Goal: Task Accomplishment & Management: Complete application form

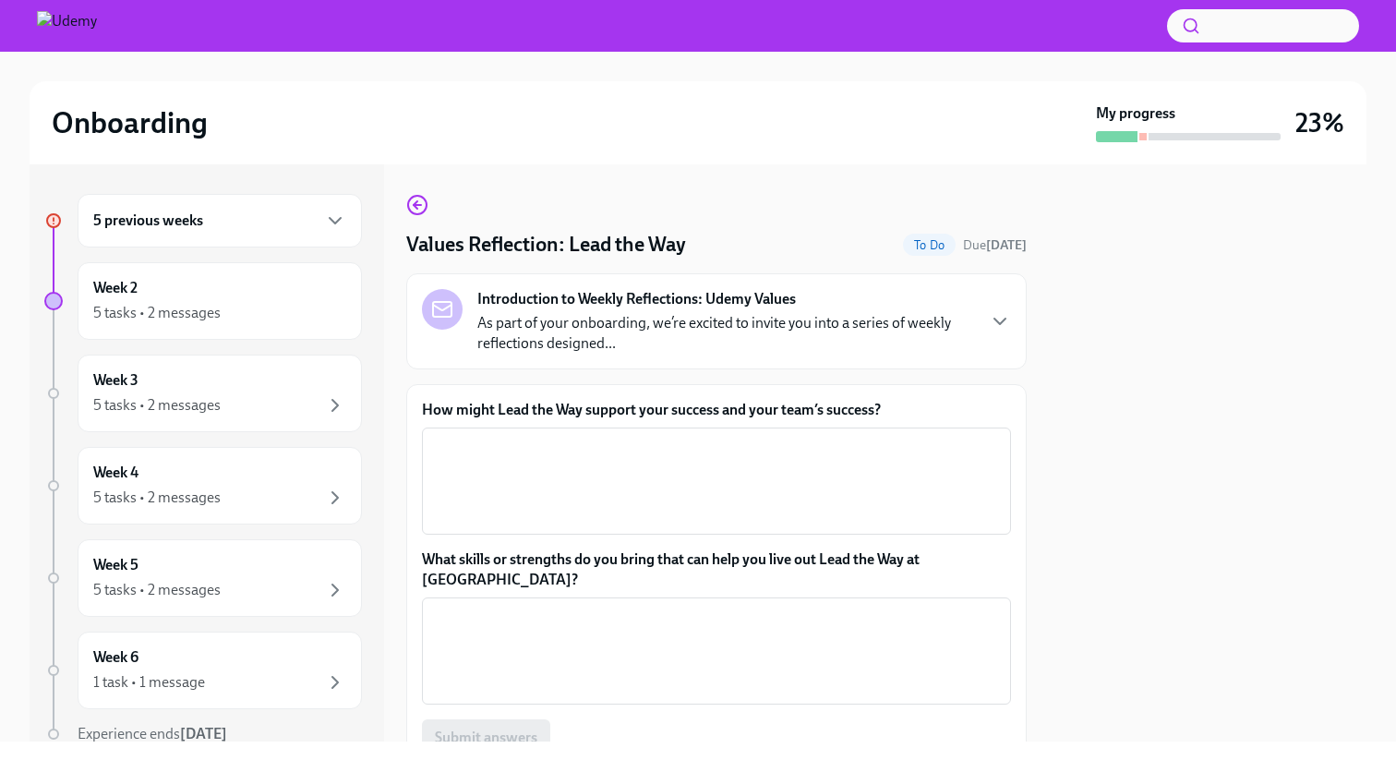
click at [840, 316] on p "As part of your onboarding, we’re excited to invite you into a series of weekly…" at bounding box center [725, 333] width 497 height 41
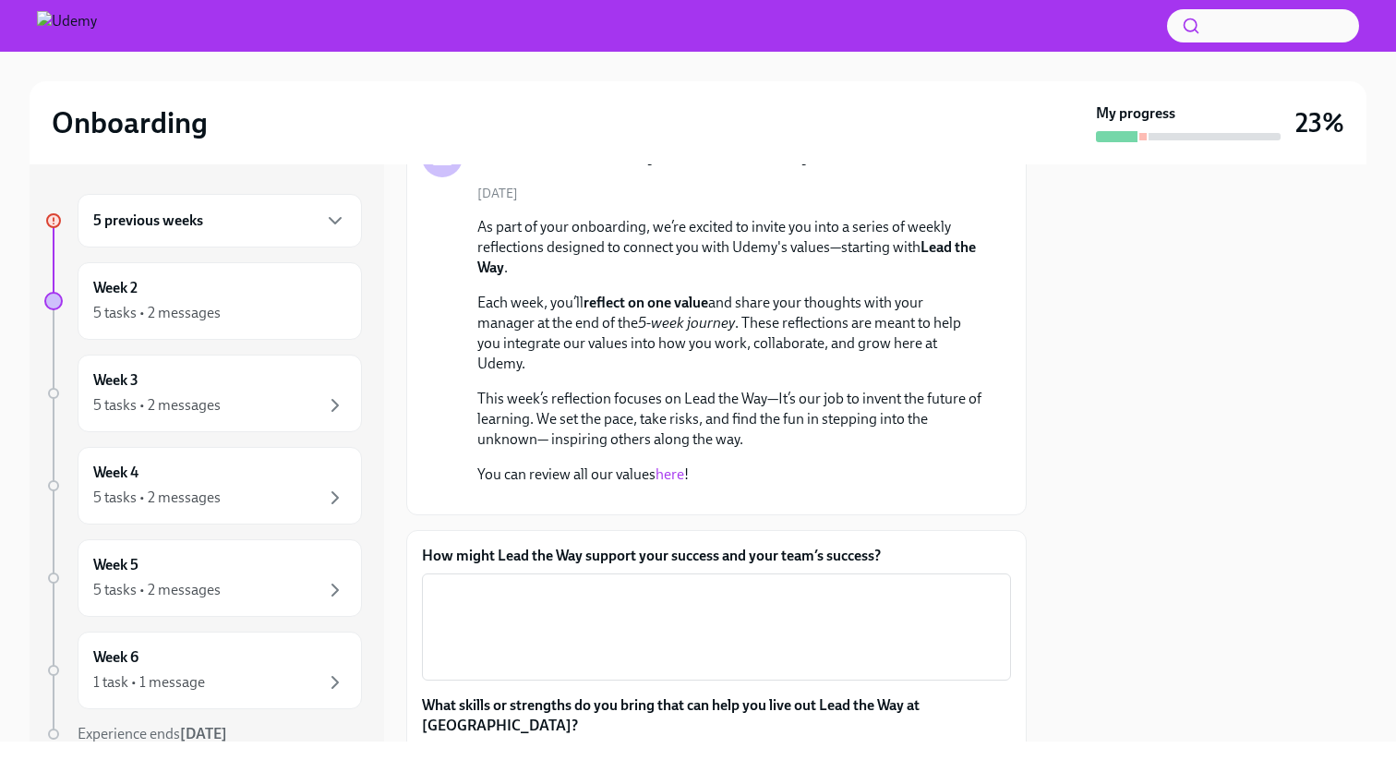
scroll to position [145, 0]
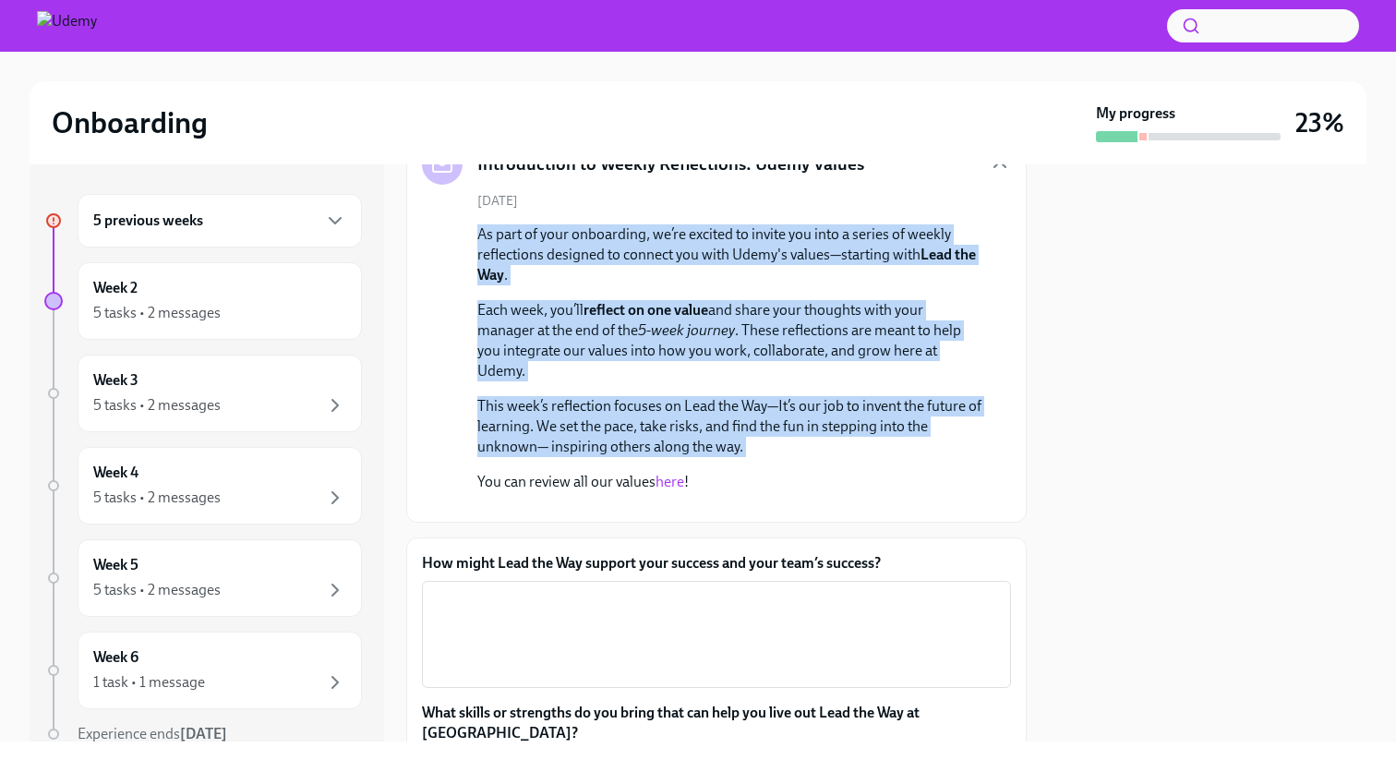
drag, startPoint x: 771, startPoint y: 459, endPoint x: 476, endPoint y: 236, distance: 370.0
click at [476, 236] on div "[DATE] As part of your onboarding, we’re excited to invite you into a series of…" at bounding box center [716, 349] width 589 height 315
click at [756, 437] on p "This week’s reflection focuses on Lead the Way—It’s our job to invent the futur…" at bounding box center [729, 426] width 504 height 61
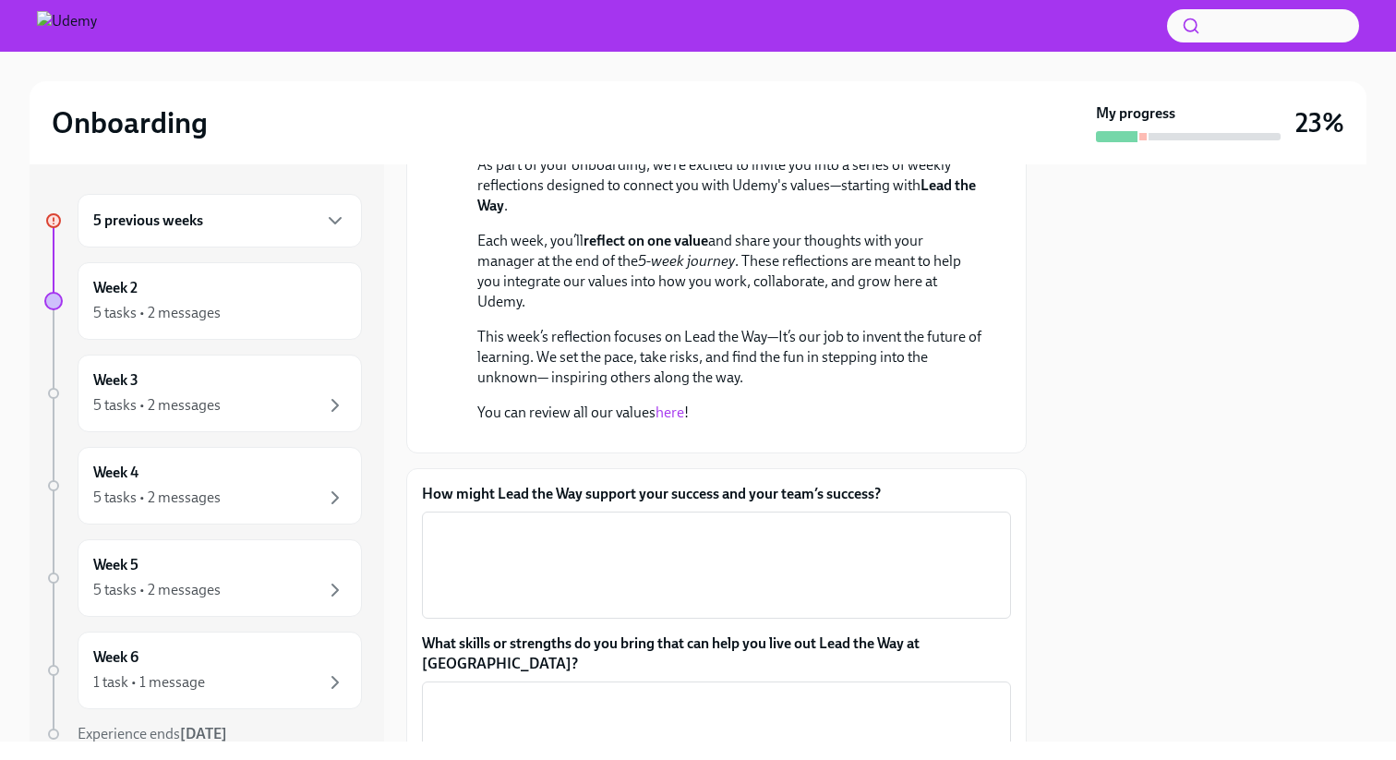
scroll to position [227, 0]
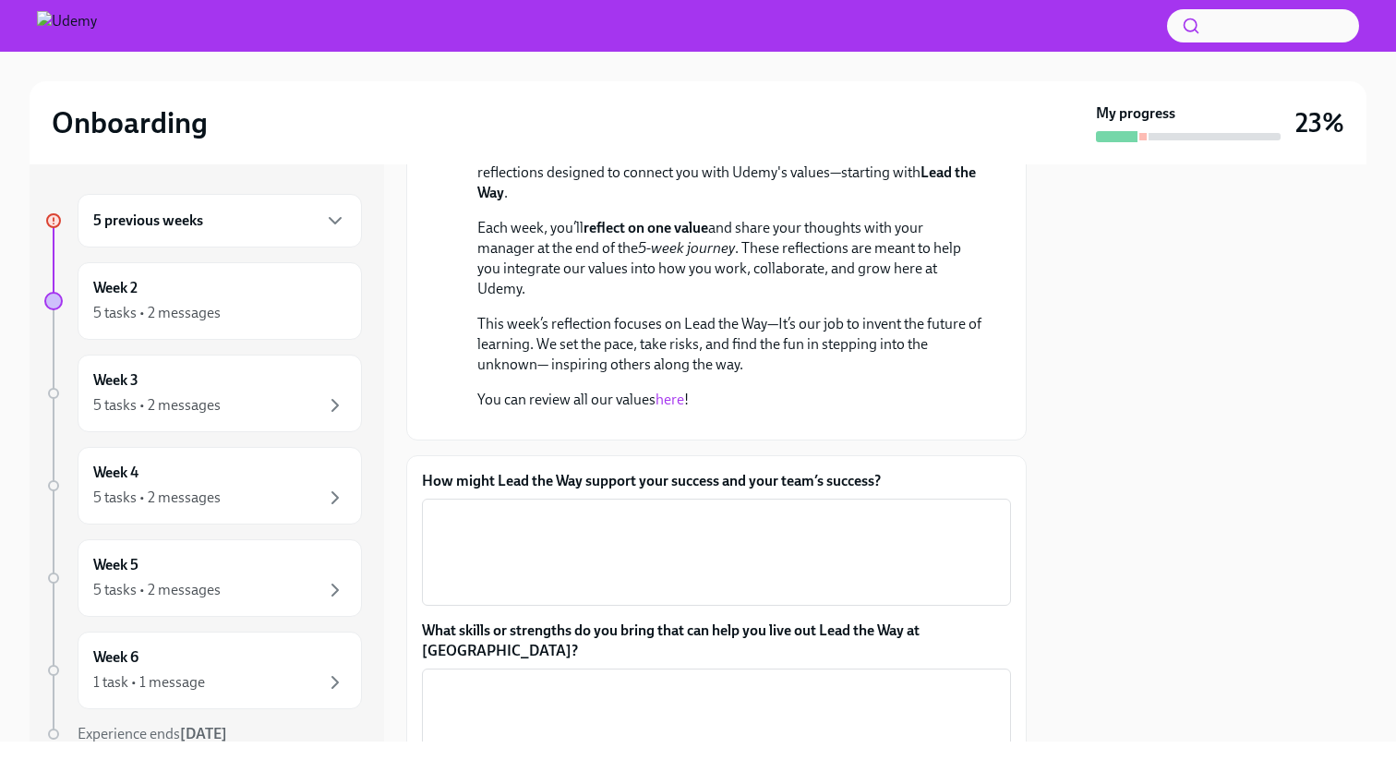
click at [673, 397] on link "here" at bounding box center [670, 400] width 29 height 18
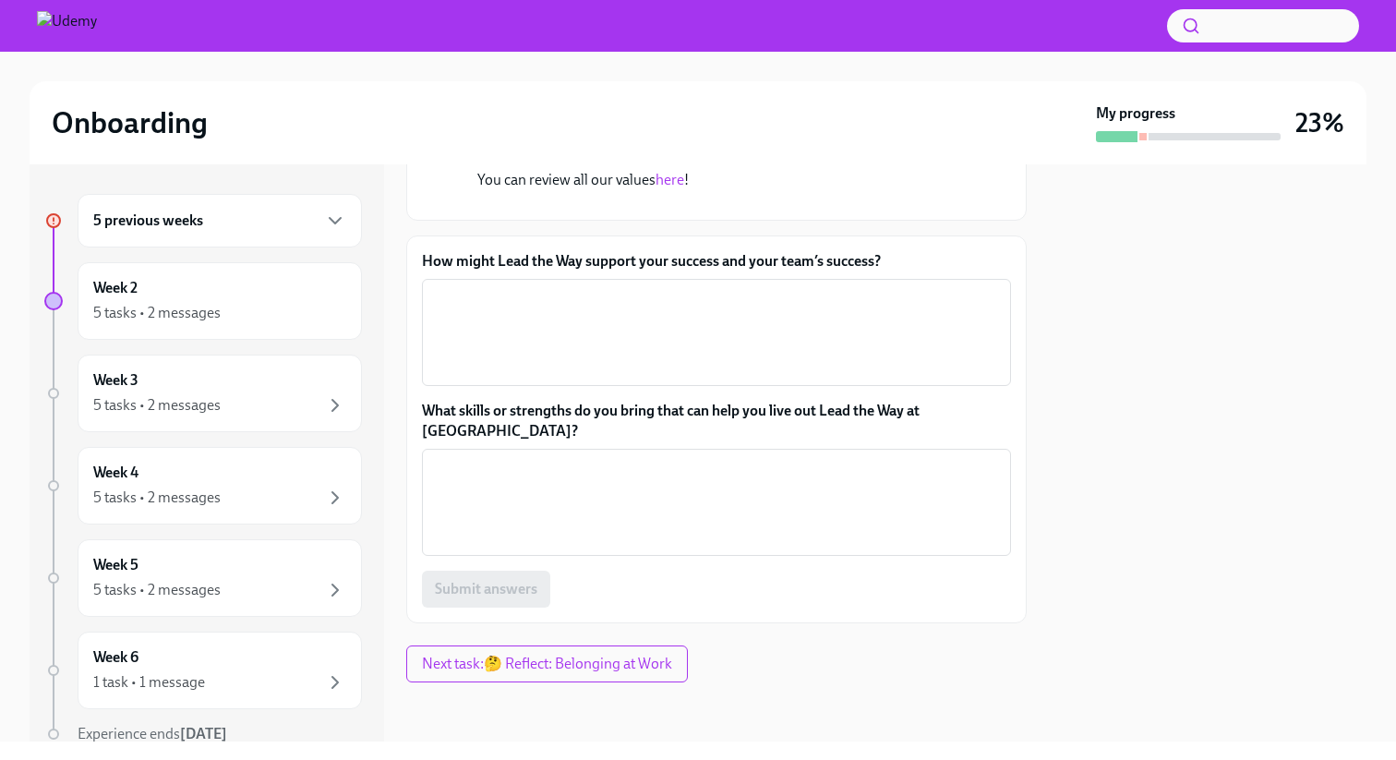
scroll to position [603, 0]
click at [804, 359] on textarea "How might Lead the Way support your success and your team’s success?" at bounding box center [716, 332] width 567 height 89
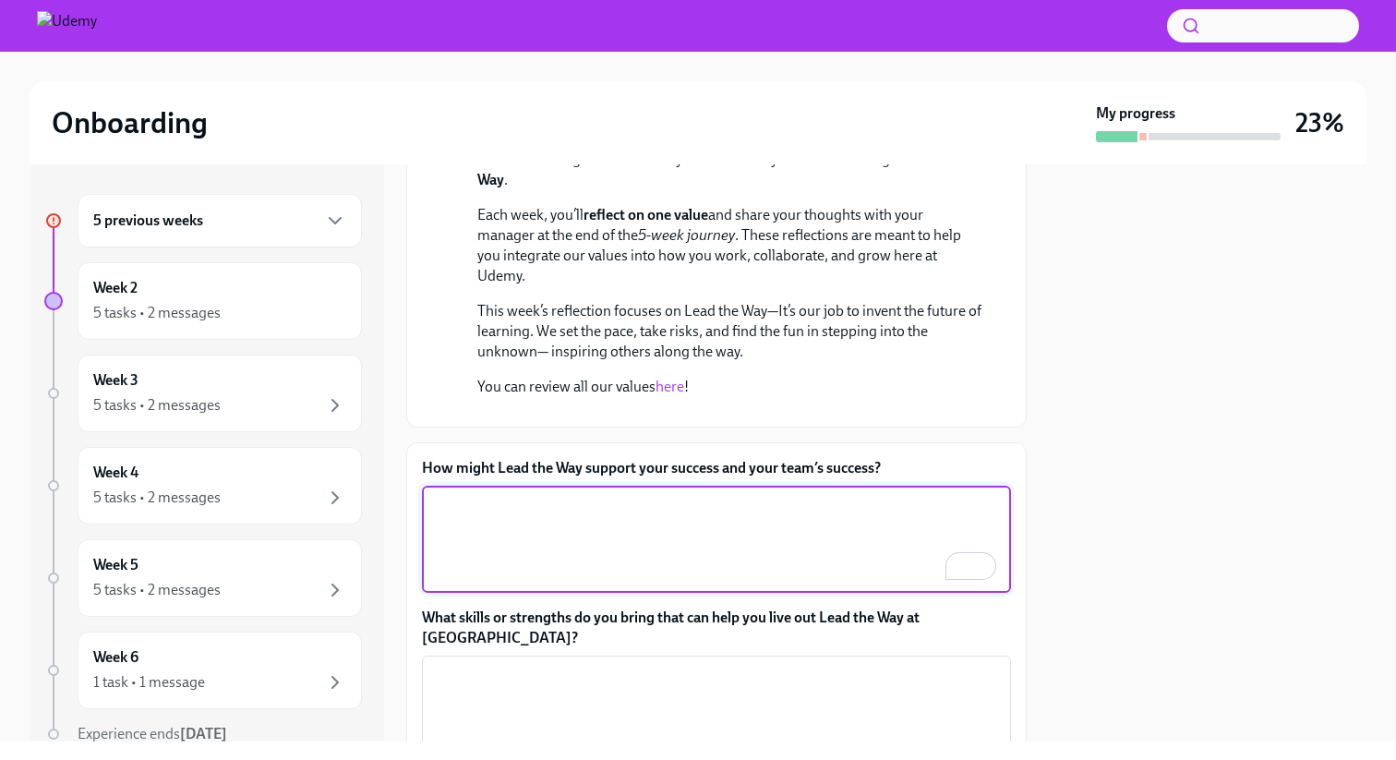
scroll to position [236, 0]
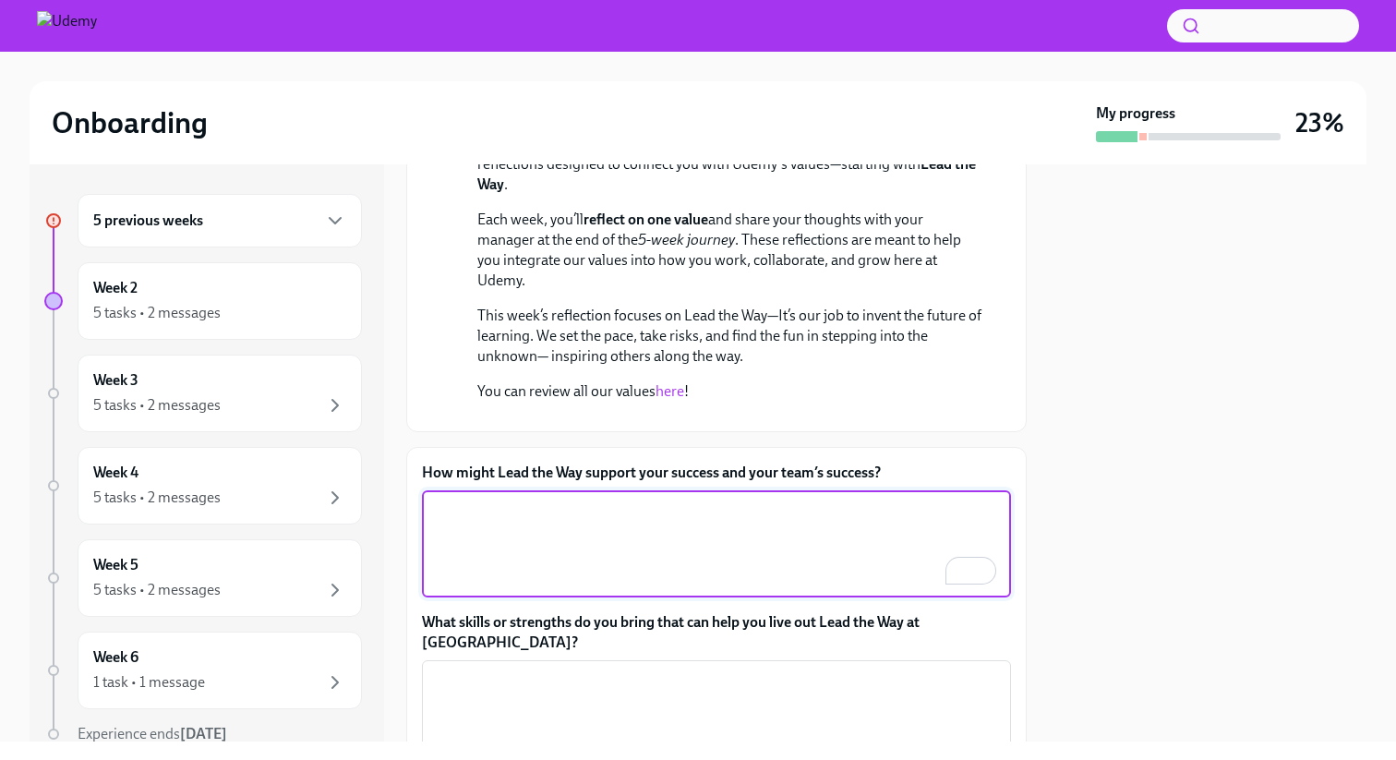
click at [667, 392] on link "here" at bounding box center [670, 391] width 29 height 18
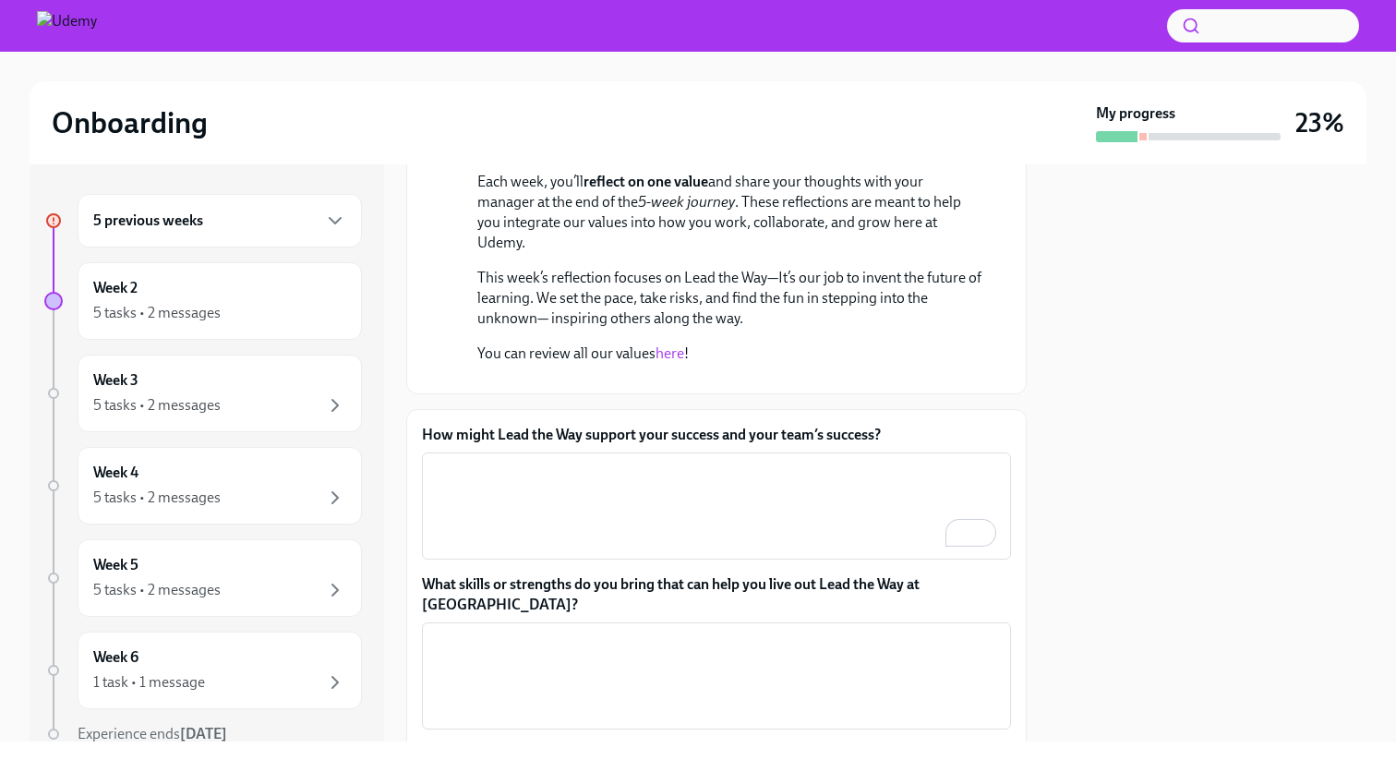
scroll to position [277, 0]
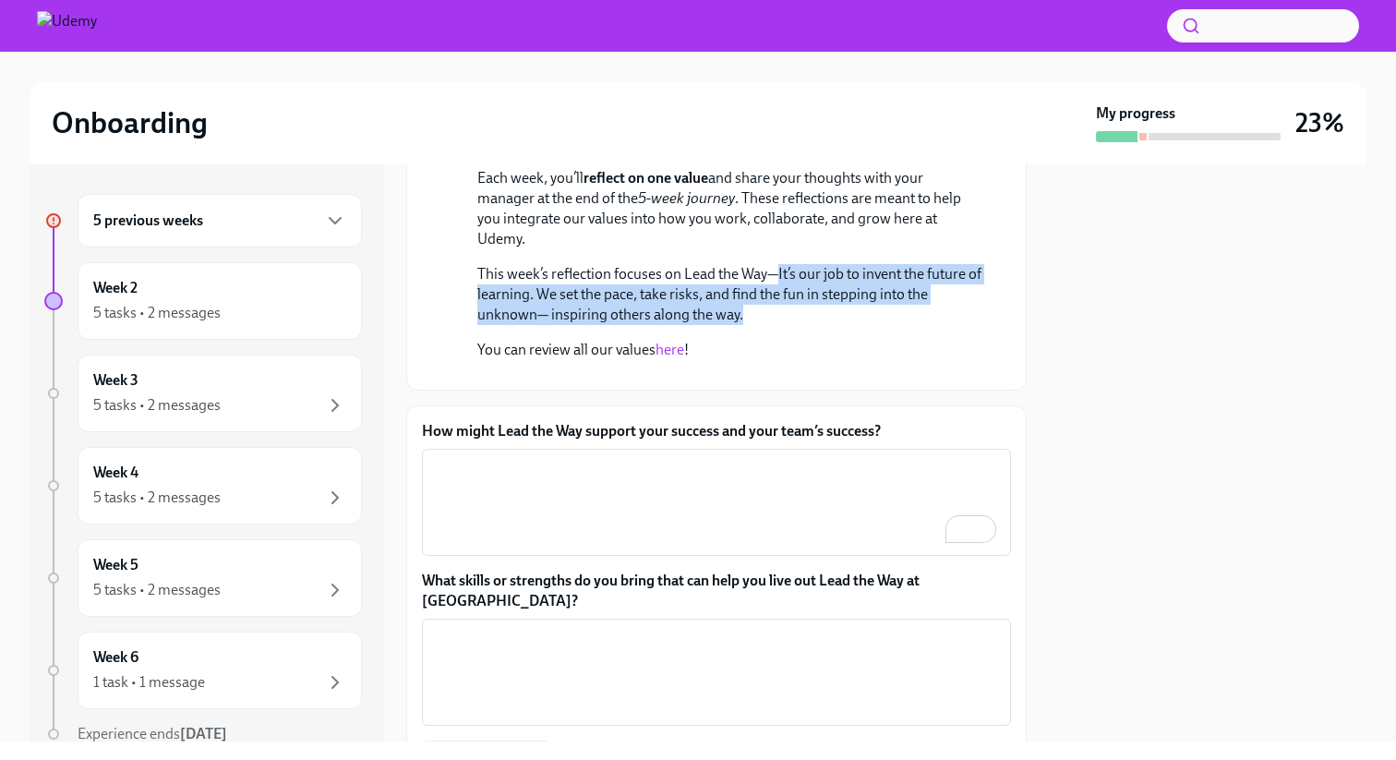
drag, startPoint x: 823, startPoint y: 307, endPoint x: 779, endPoint y: 279, distance: 52.3
click at [779, 279] on p "This week’s reflection focuses on Lead the Way—It’s our job to invent the futur…" at bounding box center [729, 294] width 504 height 61
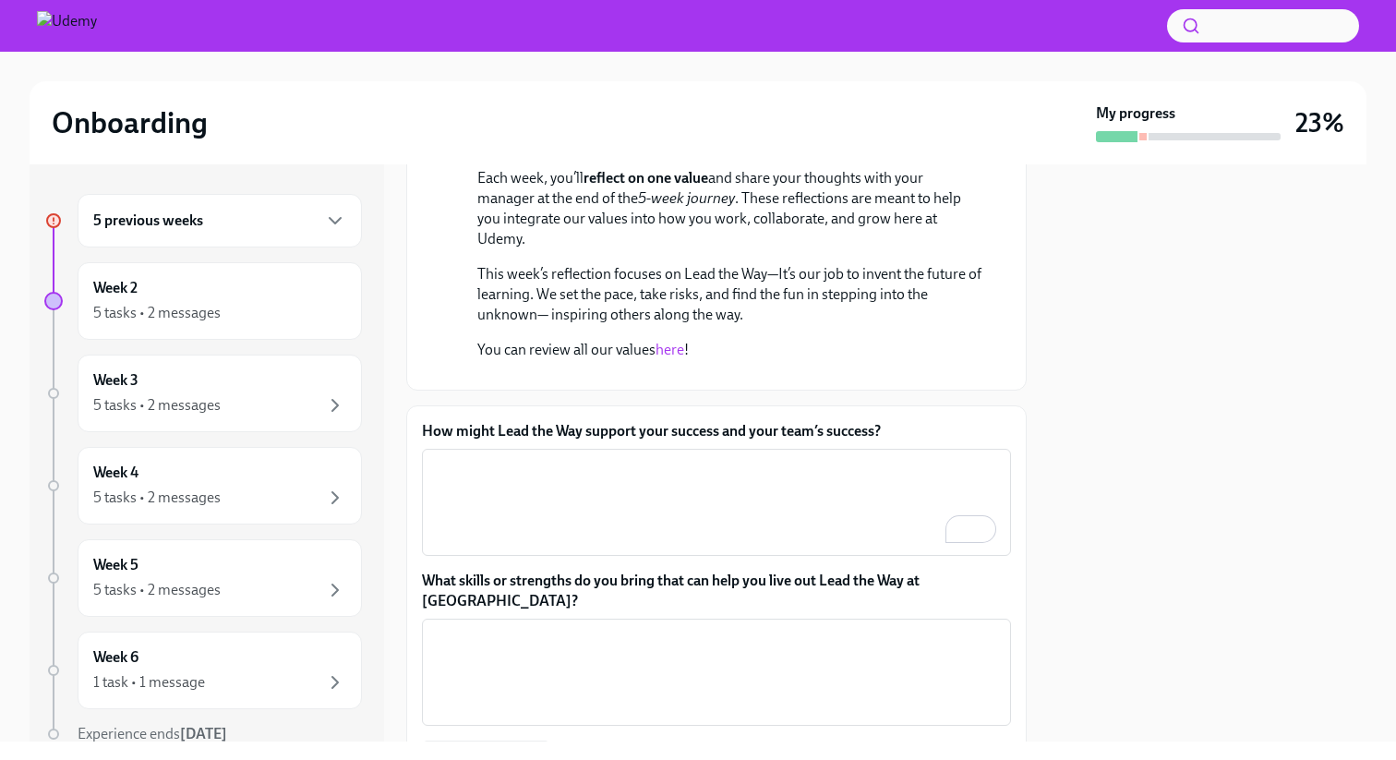
click at [1060, 293] on div at bounding box center [1208, 452] width 318 height 577
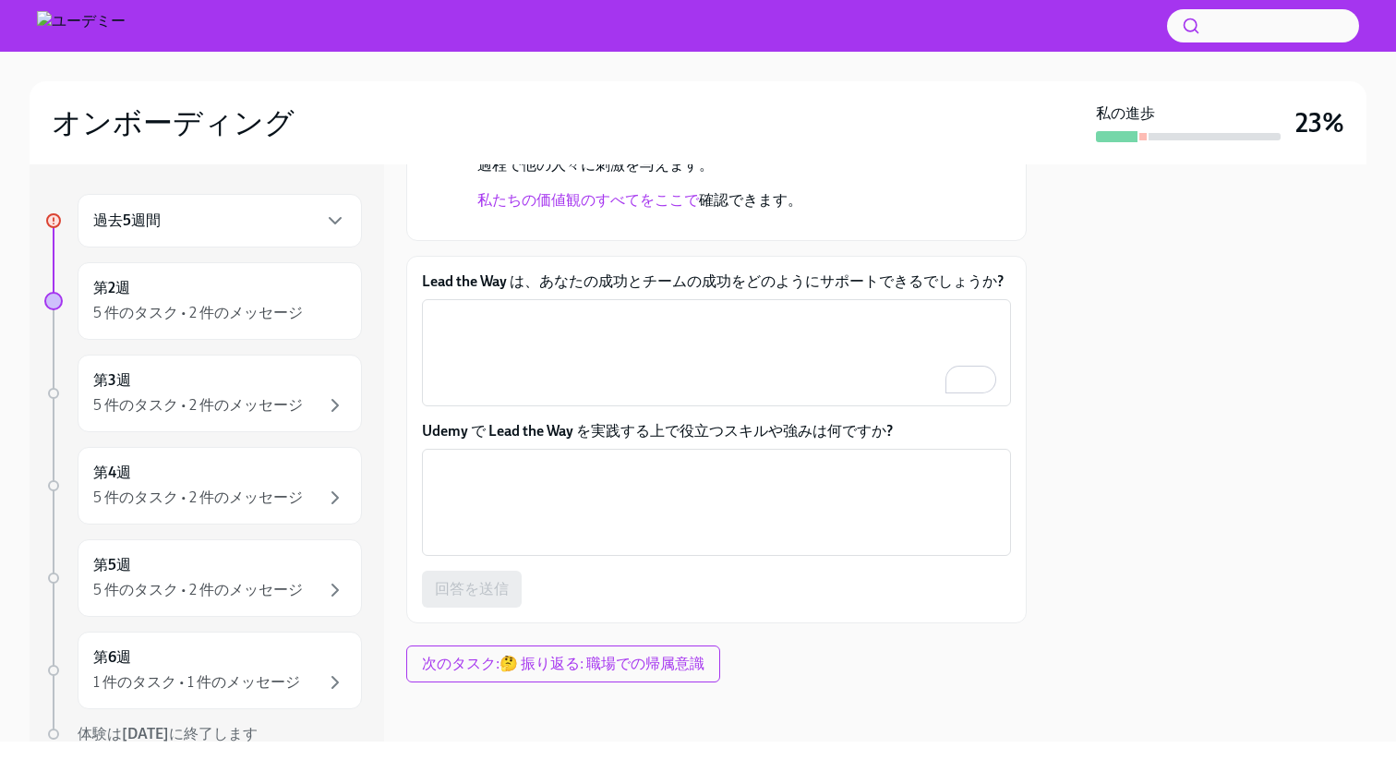
scroll to position [598, 0]
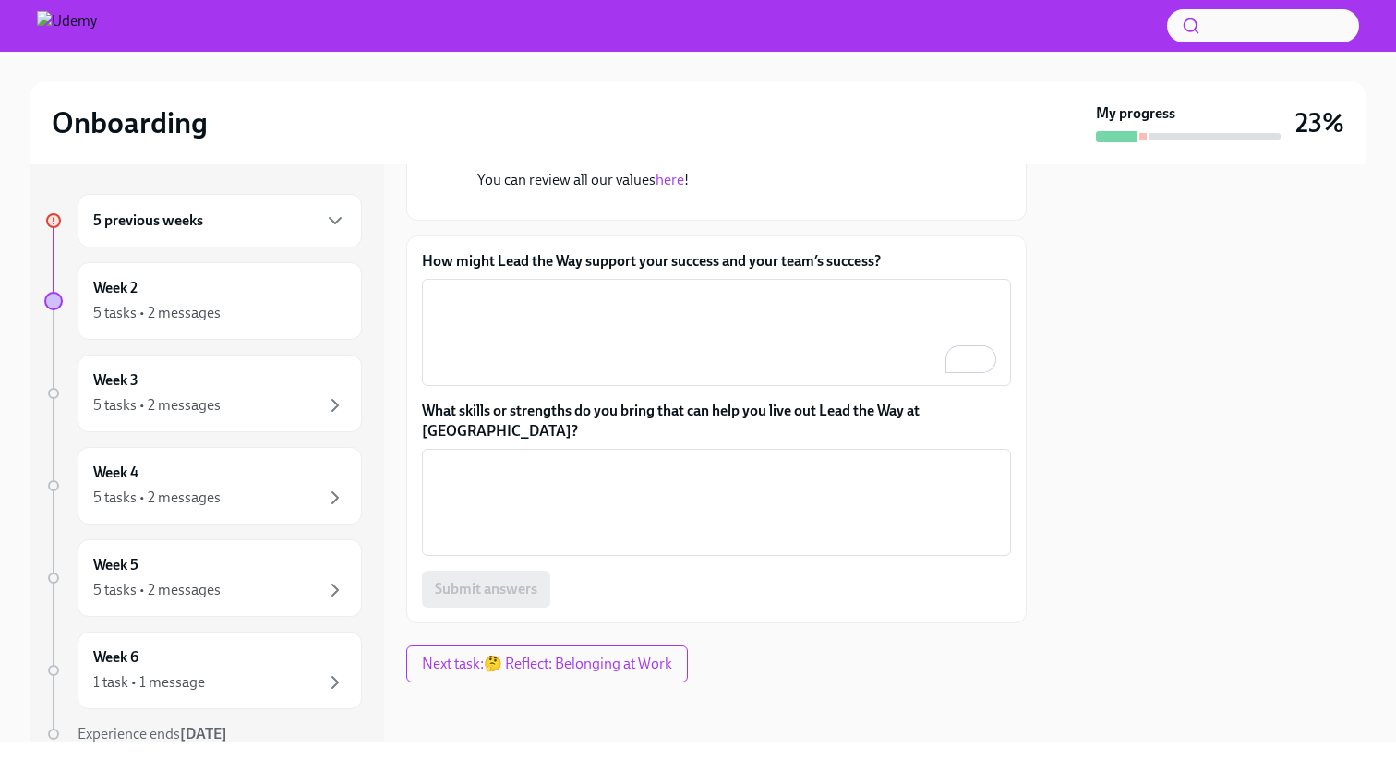
click at [594, 272] on label "How might Lead the Way support your success and your team’s success?" at bounding box center [716, 261] width 589 height 20
click at [594, 304] on textarea "How might Lead the Way support your success and your team’s success?" at bounding box center [716, 332] width 567 height 89
click at [594, 272] on label "How might Lead the Way support your success and your team’s success?" at bounding box center [716, 261] width 589 height 20
click at [594, 304] on textarea "How might Lead the Way support your success and your team’s success?" at bounding box center [716, 332] width 567 height 89
click at [594, 272] on label "How might Lead the Way support your success and your team’s success?" at bounding box center [716, 261] width 589 height 20
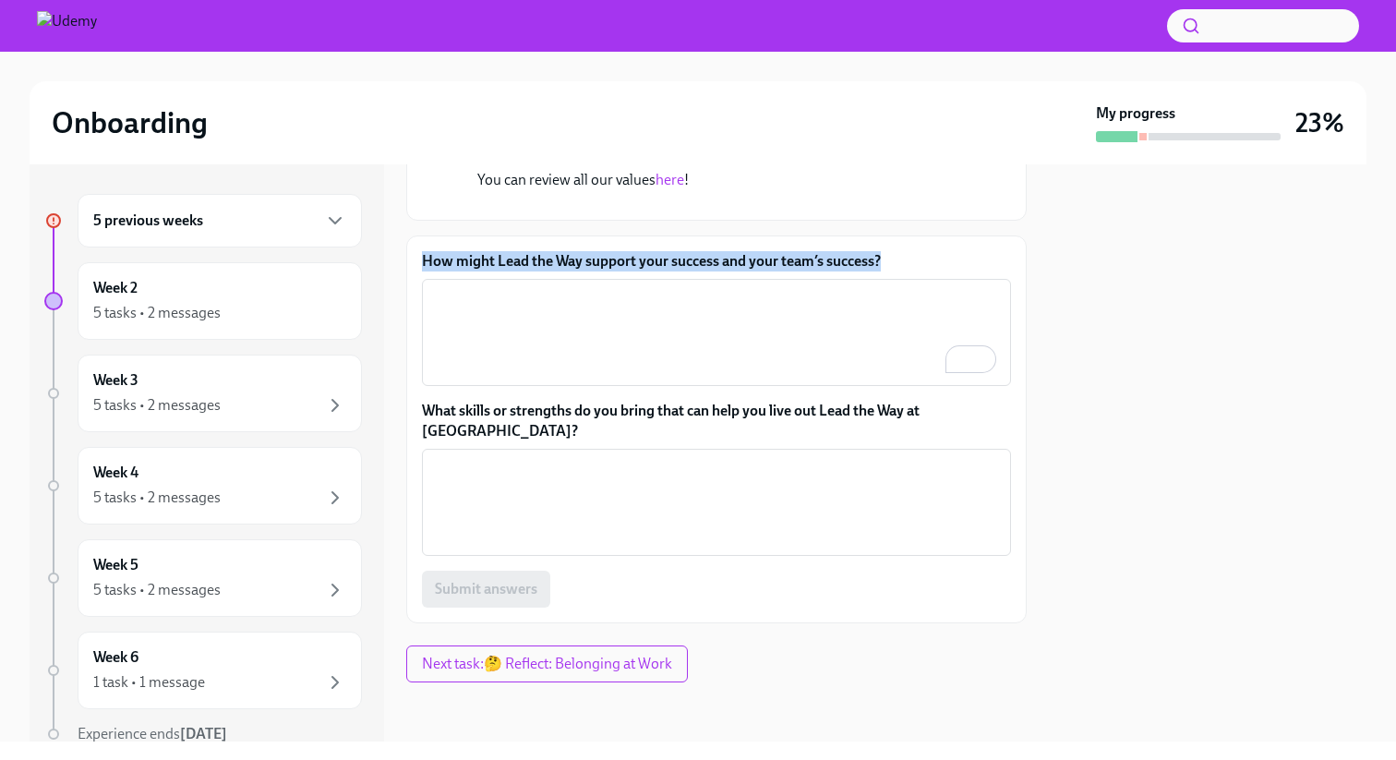
click at [594, 304] on textarea "How might Lead the Way support your success and your team’s success?" at bounding box center [716, 332] width 567 height 89
copy label "How might Lead the Way support your success and your team’s success?"
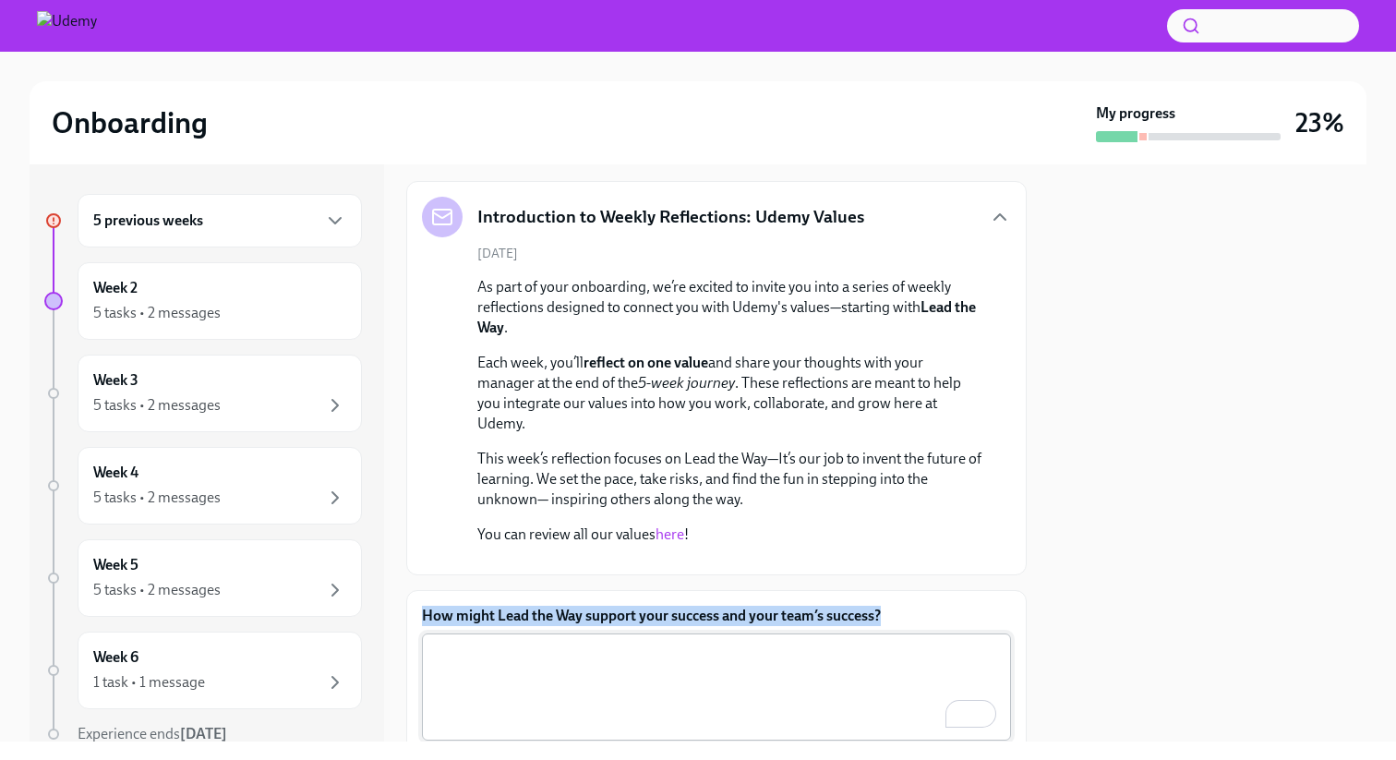
scroll to position [79, 0]
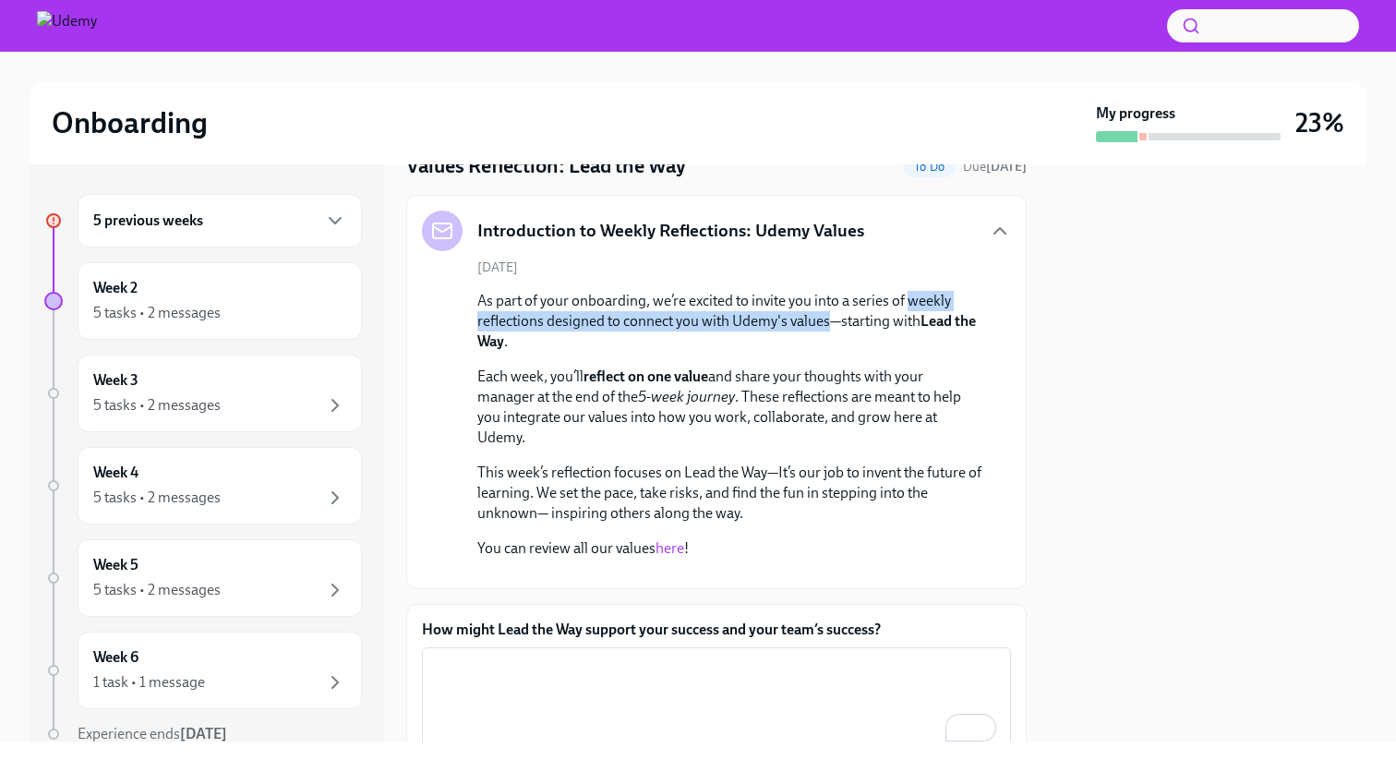
drag, startPoint x: 831, startPoint y: 322, endPoint x: 911, endPoint y: 301, distance: 82.2
click at [911, 301] on p "As part of your onboarding, we’re excited to invite you into a series of weekly…" at bounding box center [729, 321] width 504 height 61
copy p "weekly reflections designed to connect you with Udemy's values"
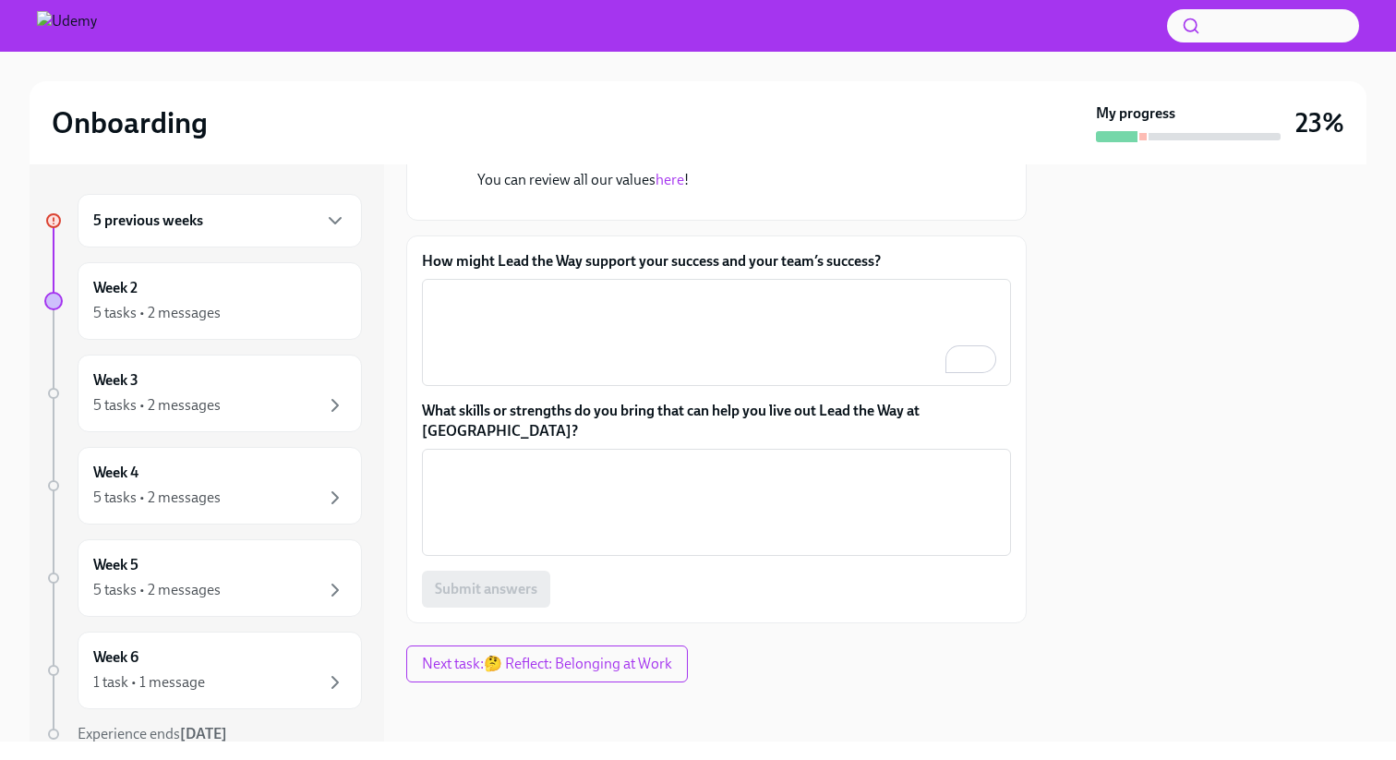
scroll to position [622, 0]
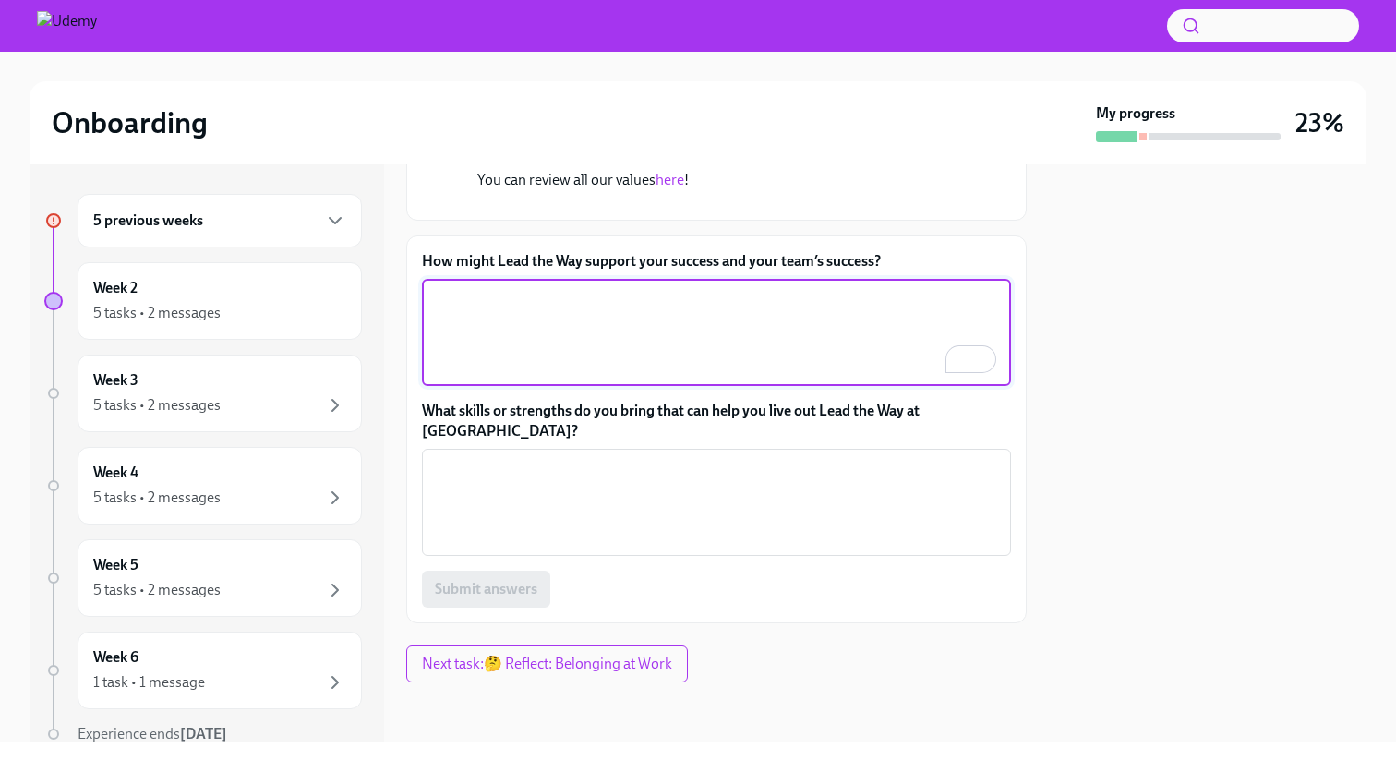
click at [719, 348] on textarea "How might Lead the Way support your success and your team’s success?" at bounding box center [716, 332] width 567 height 89
click at [613, 366] on textarea "How might Lead the Way support your success and your team’s success?" at bounding box center [716, 332] width 567 height 89
paste textarea ""Lead the Way" empowers me to set the pace in consumer marketing innovation rat…"
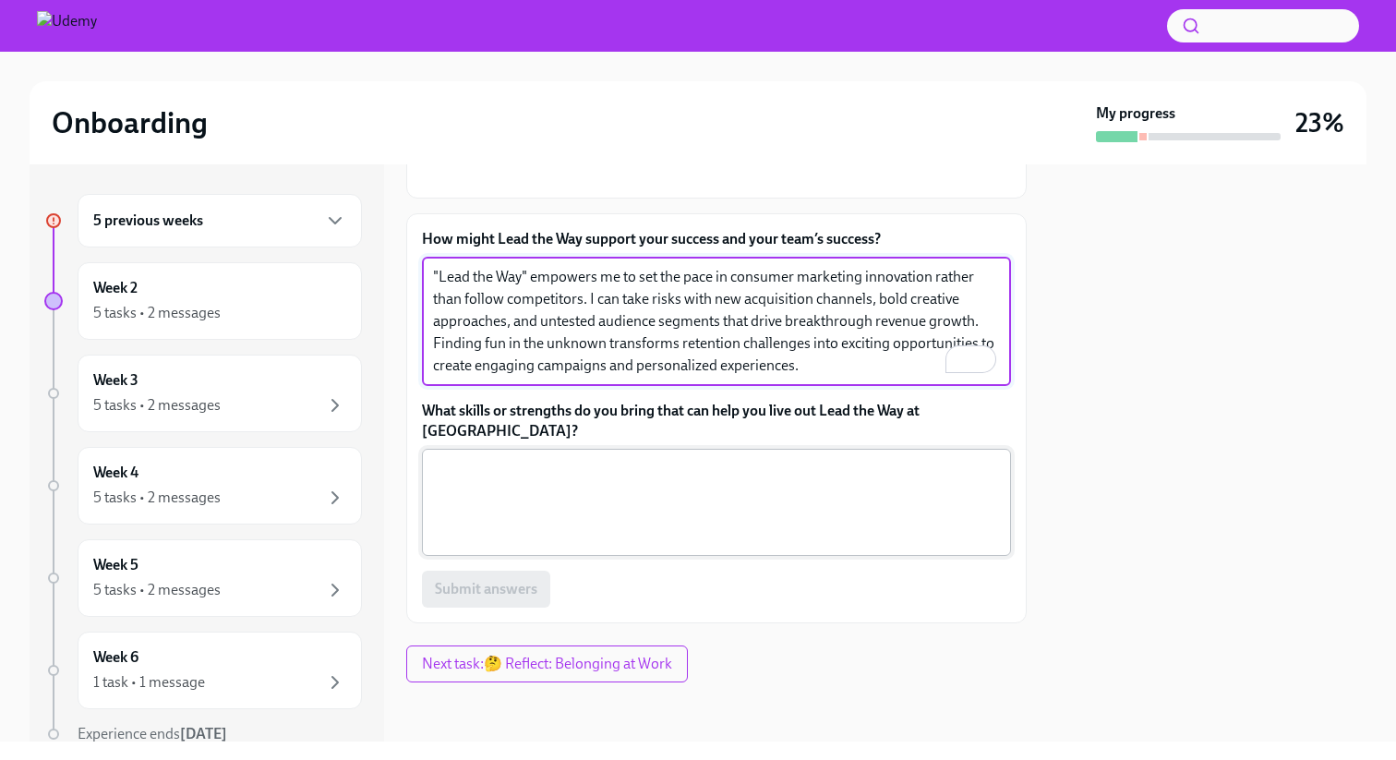
type textarea ""Lead the Way" empowers me to set the pace in consumer marketing innovation rat…"
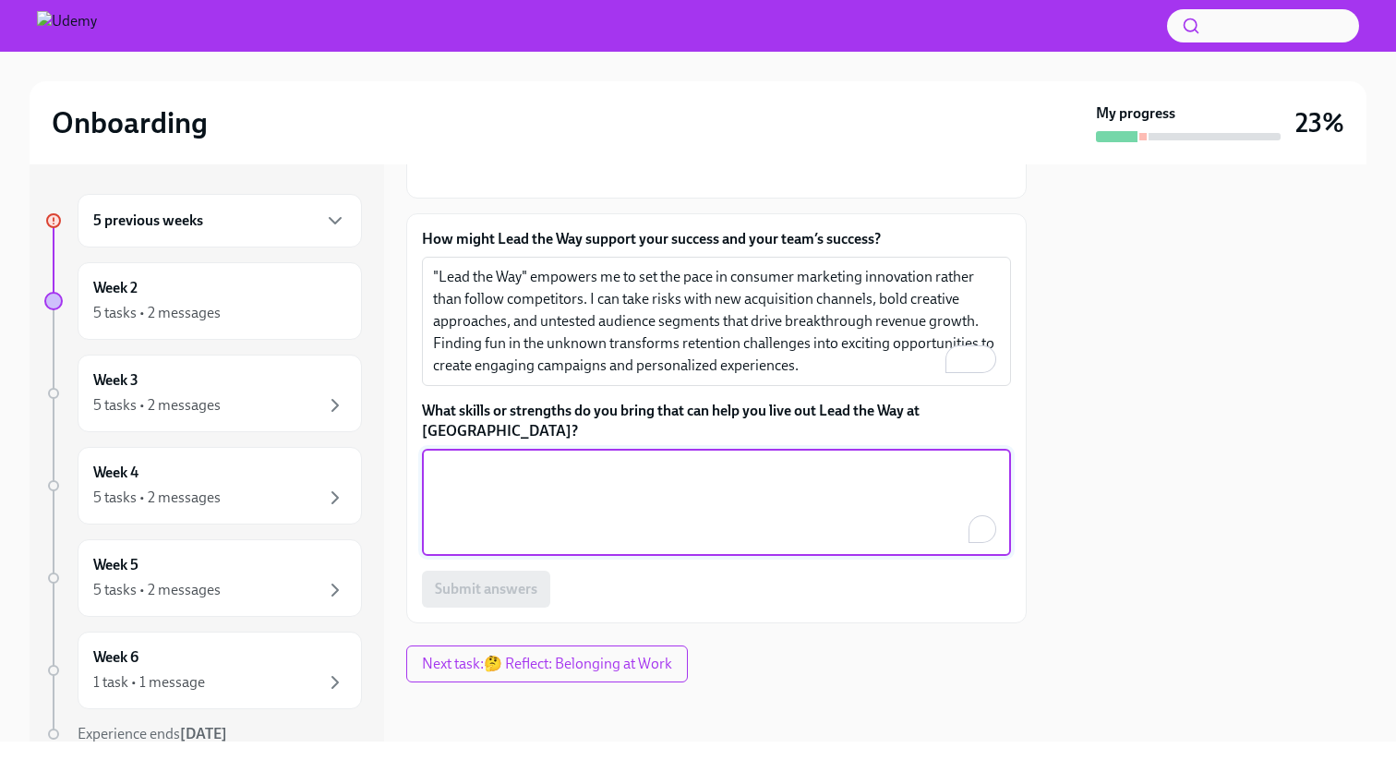
click at [694, 537] on textarea "What skills or strengths do you bring that can help you live out Lead the Way a…" at bounding box center [716, 502] width 567 height 89
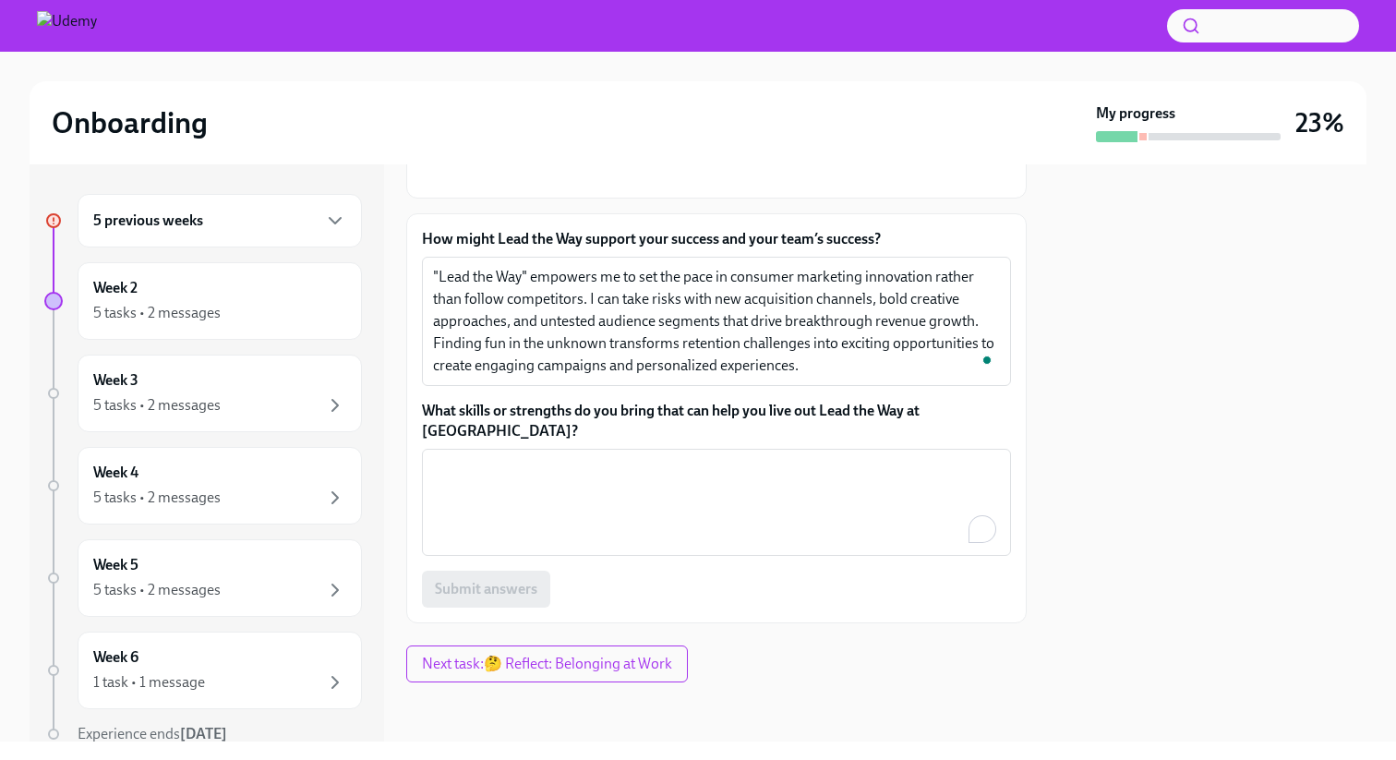
click at [682, 441] on label "What skills or strengths do you bring that can help you live out Lead the Way a…" at bounding box center [716, 421] width 589 height 41
click at [682, 458] on textarea "What skills or strengths do you bring that can help you live out Lead the Way a…" at bounding box center [716, 502] width 567 height 89
click at [682, 441] on label "What skills or strengths do you bring that can help you live out Lead the Way a…" at bounding box center [716, 421] width 589 height 41
click at [682, 458] on textarea "What skills or strengths do you bring that can help you live out Lead the Way a…" at bounding box center [716, 502] width 567 height 89
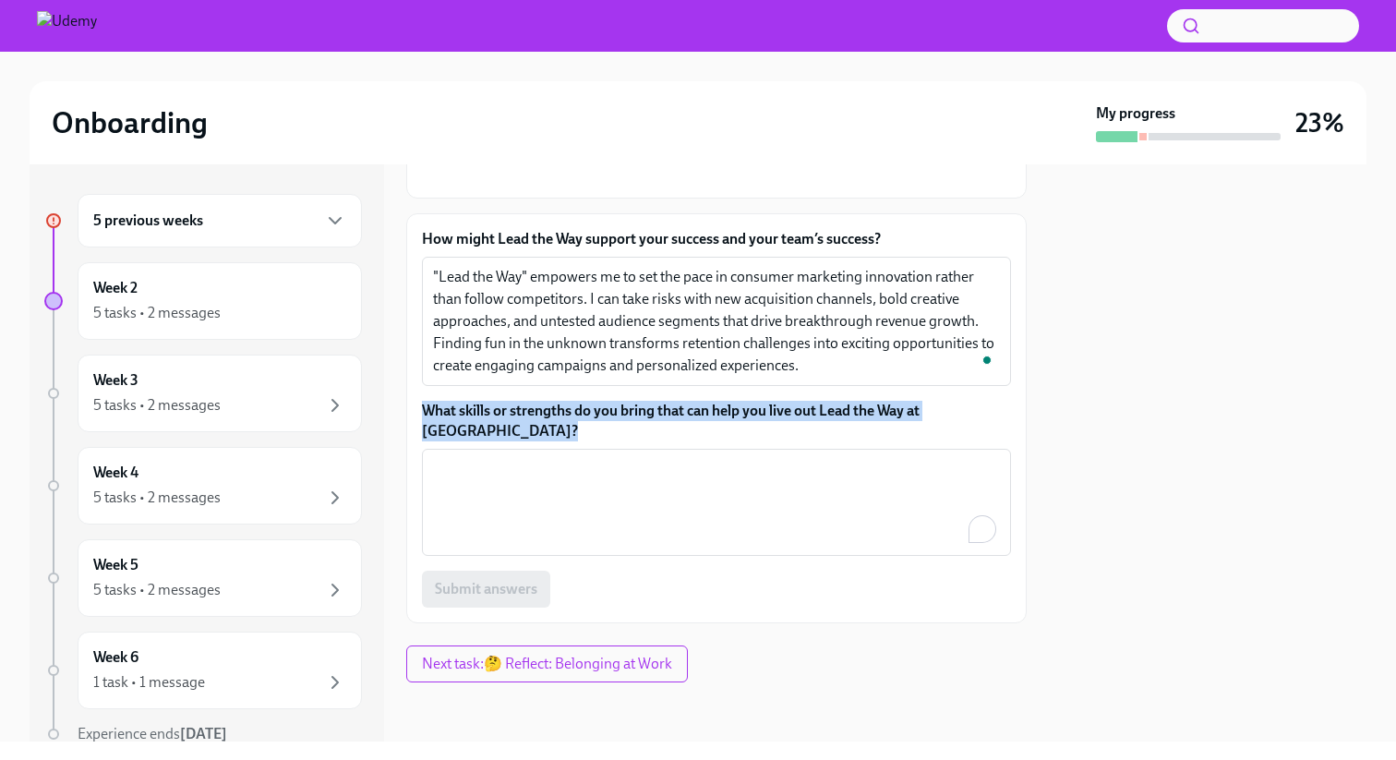
click at [682, 441] on label "What skills or strengths do you bring that can help you live out Lead the Way a…" at bounding box center [716, 421] width 589 height 41
click at [682, 458] on textarea "What skills or strengths do you bring that can help you live out Lead the Way a…" at bounding box center [716, 502] width 567 height 89
copy label "What skills or strengths do you bring that can help you live out Lead the Way a…"
click at [776, 441] on label "What skills or strengths do you bring that can help you live out Lead the Way a…" at bounding box center [716, 421] width 589 height 41
click at [776, 458] on textarea "What skills or strengths do you bring that can help you live out Lead the Way a…" at bounding box center [716, 502] width 567 height 89
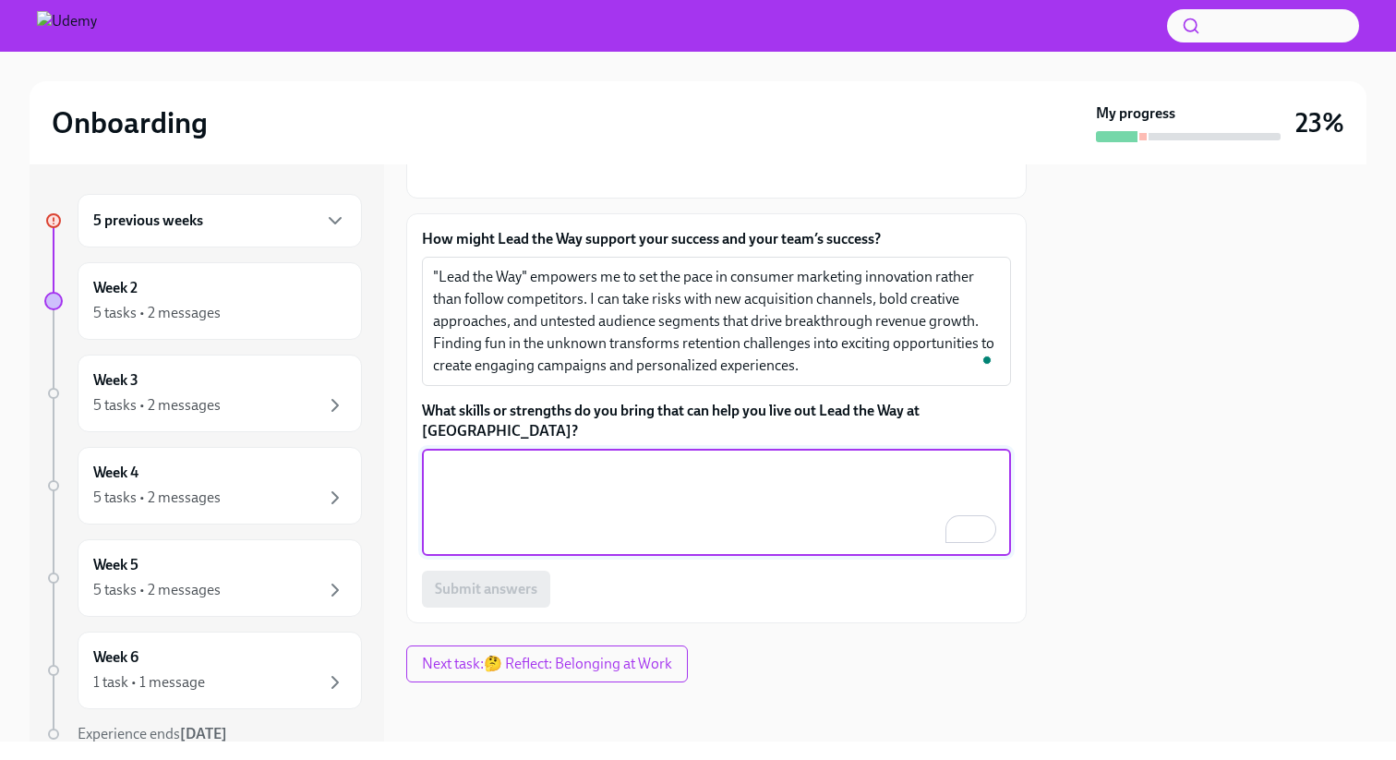
click at [754, 441] on label "What skills or strengths do you bring that can help you live out Lead the Way a…" at bounding box center [716, 421] width 589 height 41
click at [754, 458] on textarea "What skills or strengths do you bring that can help you live out Lead the Way a…" at bounding box center [716, 502] width 567 height 89
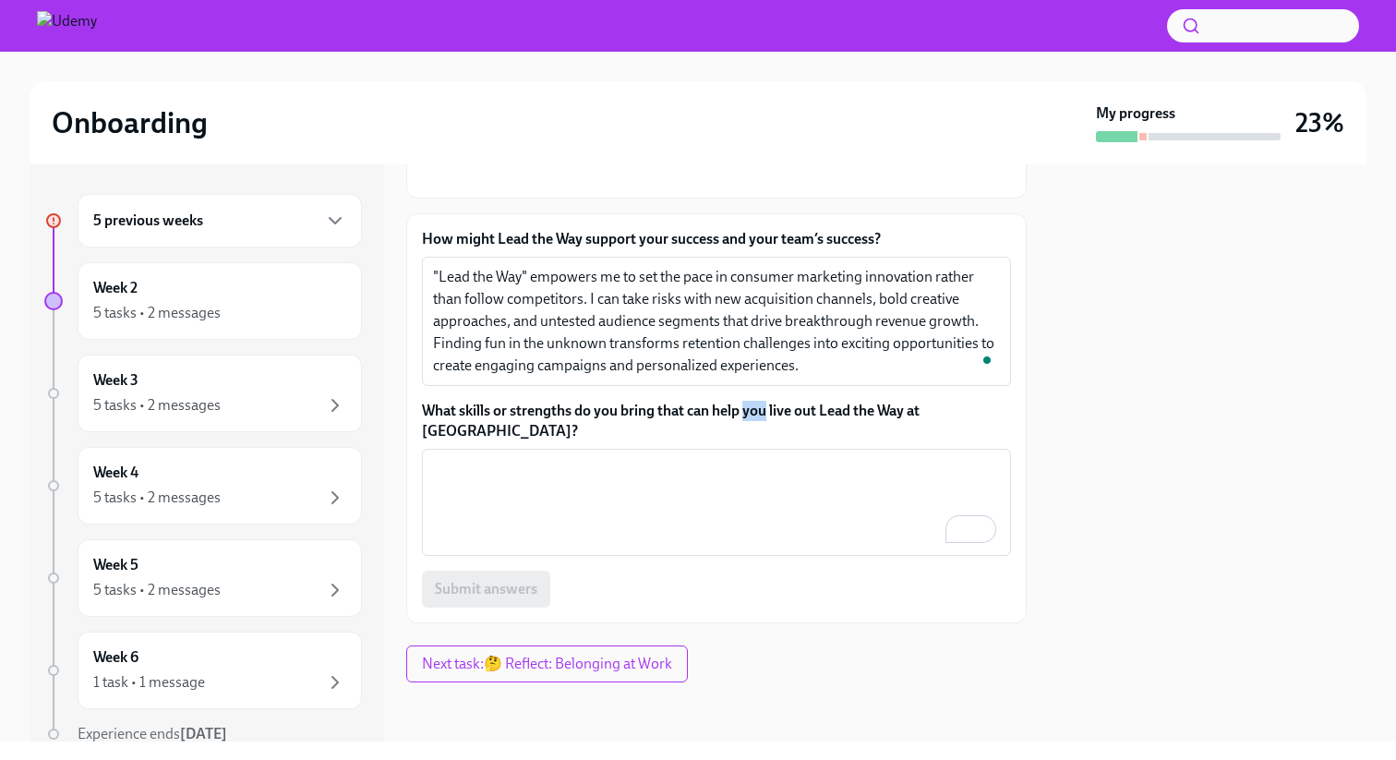
click at [754, 441] on label "What skills or strengths do you bring that can help you live out Lead the Way a…" at bounding box center [716, 421] width 589 height 41
click at [754, 458] on textarea "What skills or strengths do you bring that can help you live out Lead the Way a…" at bounding box center [716, 502] width 567 height 89
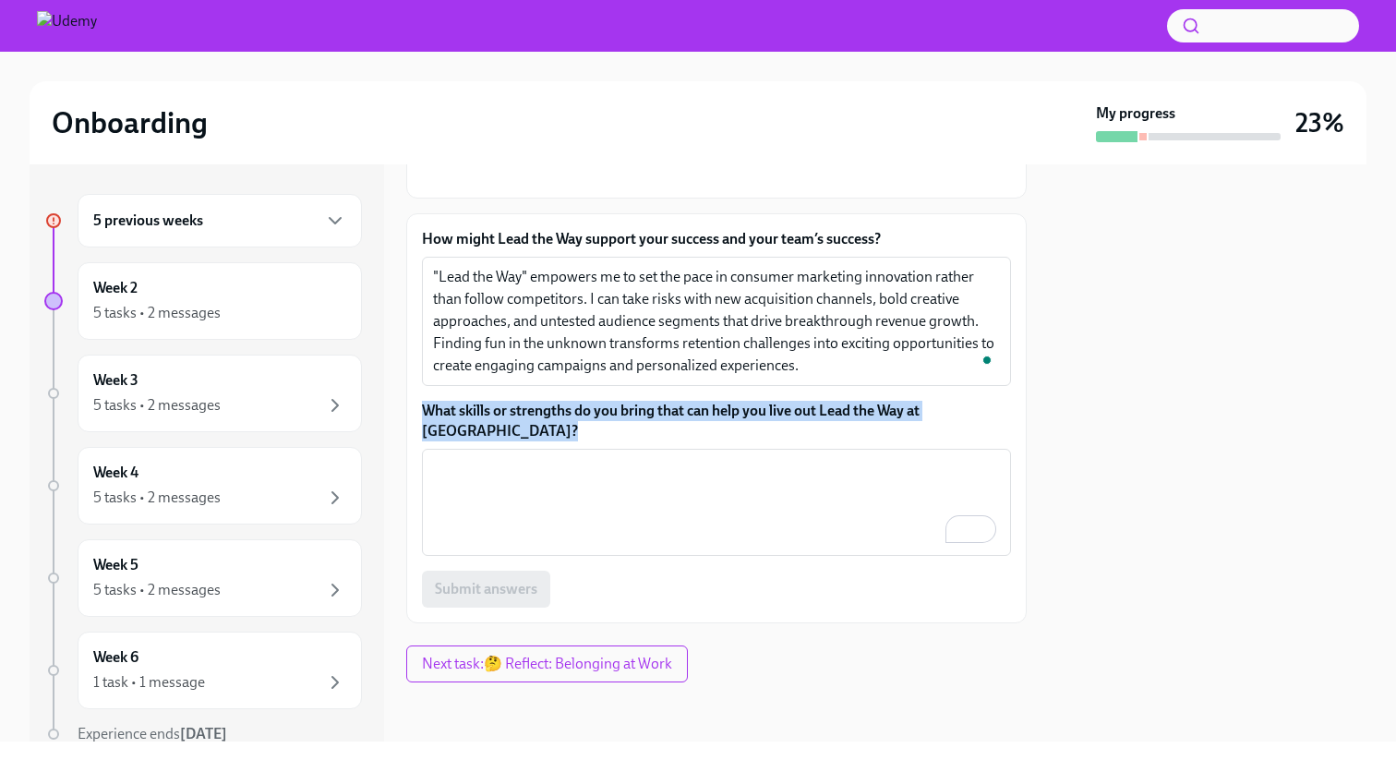
click at [754, 441] on label "What skills or strengths do you bring that can help you live out Lead the Way a…" at bounding box center [716, 421] width 589 height 41
click at [754, 458] on textarea "What skills or strengths do you bring that can help you live out Lead the Way a…" at bounding box center [716, 502] width 567 height 89
click at [754, 441] on label "What skills or strengths do you bring that can help you live out Lead the Way a…" at bounding box center [716, 421] width 589 height 41
click at [754, 458] on textarea "What skills or strengths do you bring that can help you live out Lead the Way a…" at bounding box center [716, 502] width 567 height 89
copy label "What skills or strengths do you bring that can help you live out Lead the Way a…"
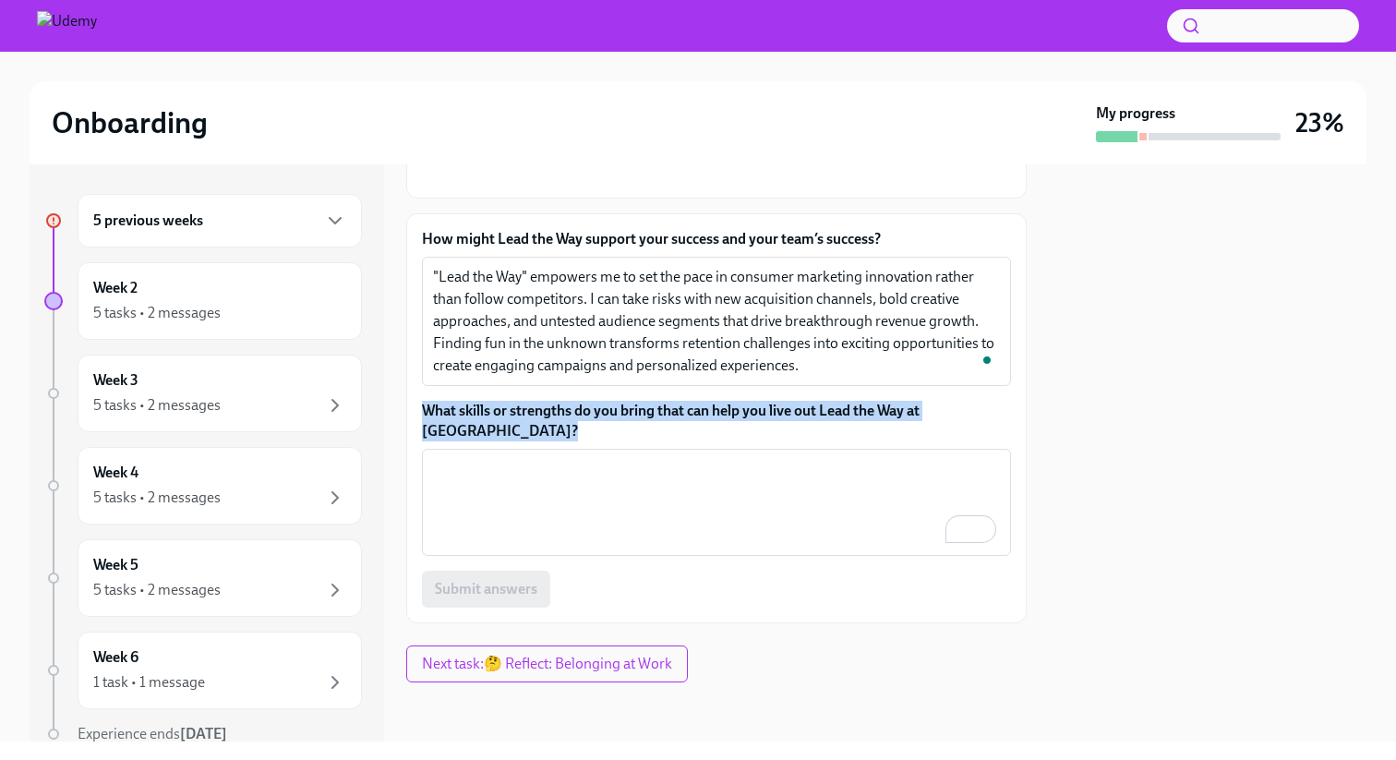
scroll to position [645, 0]
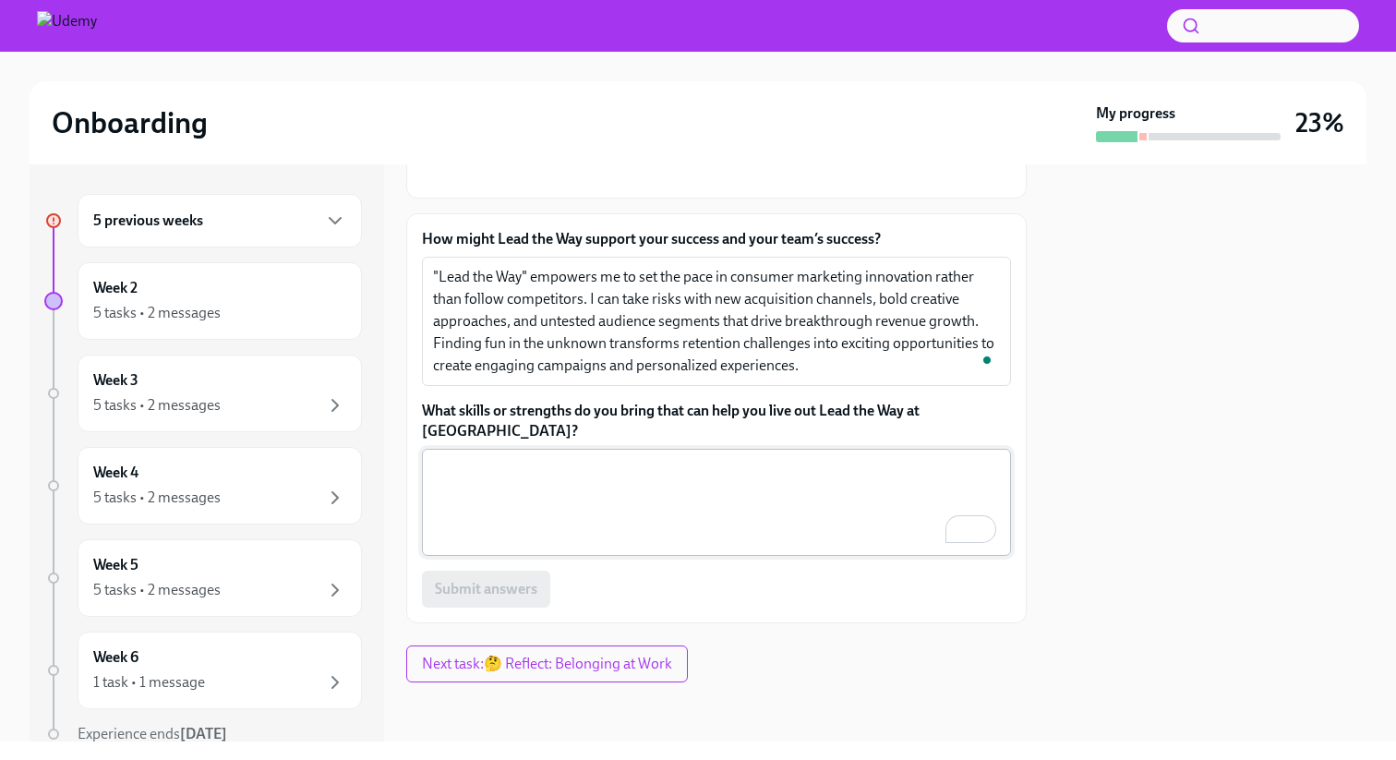
click at [715, 493] on textarea "What skills or strengths do you bring that can help you live out Lead the Way a…" at bounding box center [716, 502] width 567 height 89
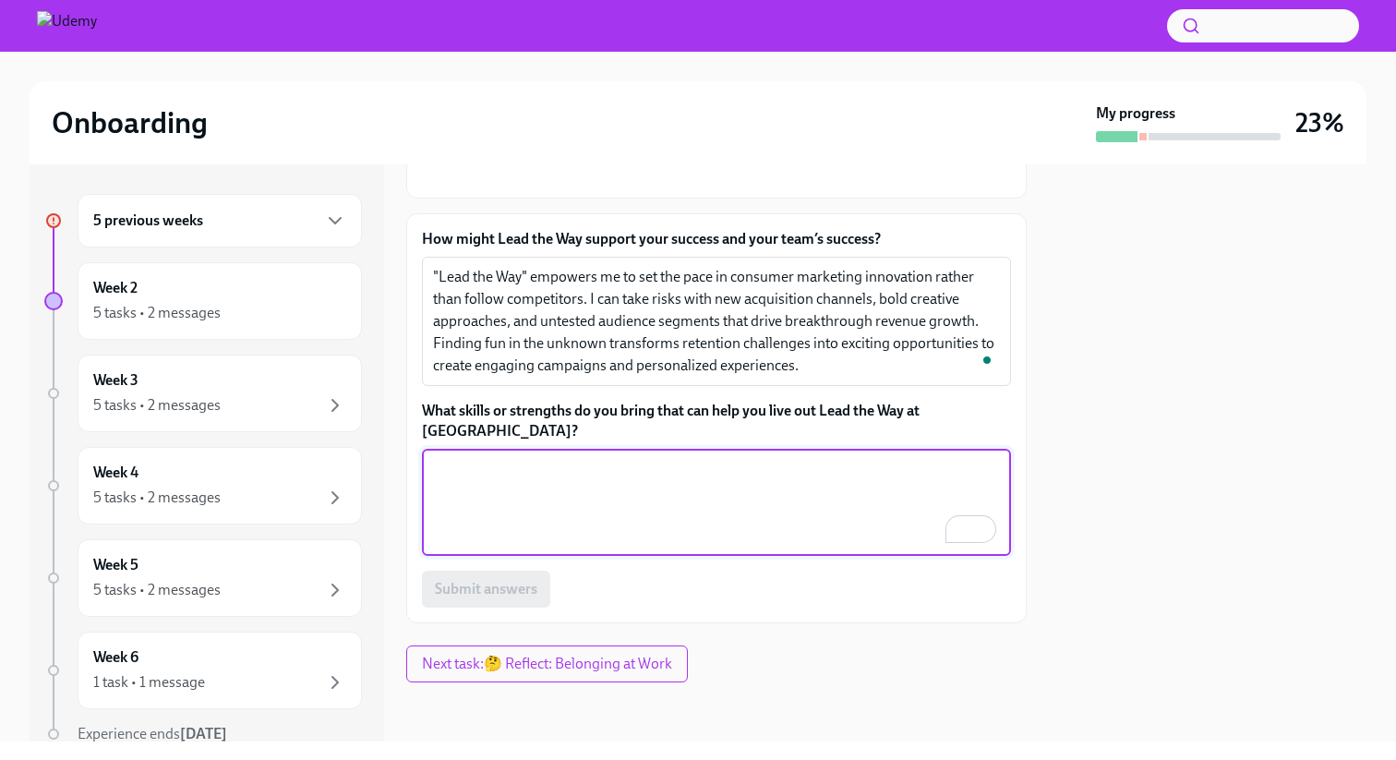
click at [749, 498] on textarea "What skills or strengths do you bring that can help you live out Lead the Way a…" at bounding box center [716, 502] width 567 height 89
click at [654, 510] on textarea "What skills or strengths do you bring that can help you live out Lead the Way a…" at bounding box center [716, 502] width 567 height 89
paste textarea "My comprehensive consumer marketing experience position me to pioneer acquisiti…"
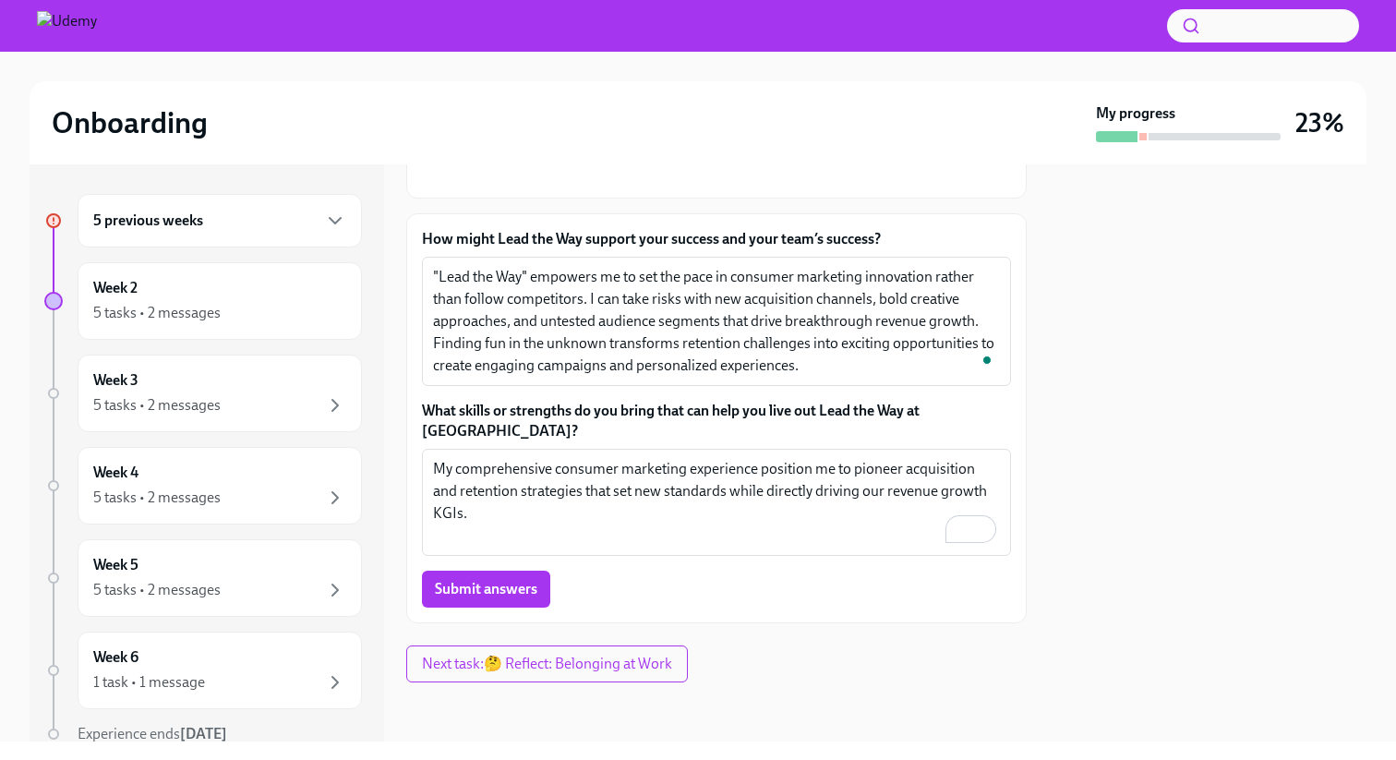
click at [625, 593] on div "Submit answers" at bounding box center [716, 589] width 589 height 37
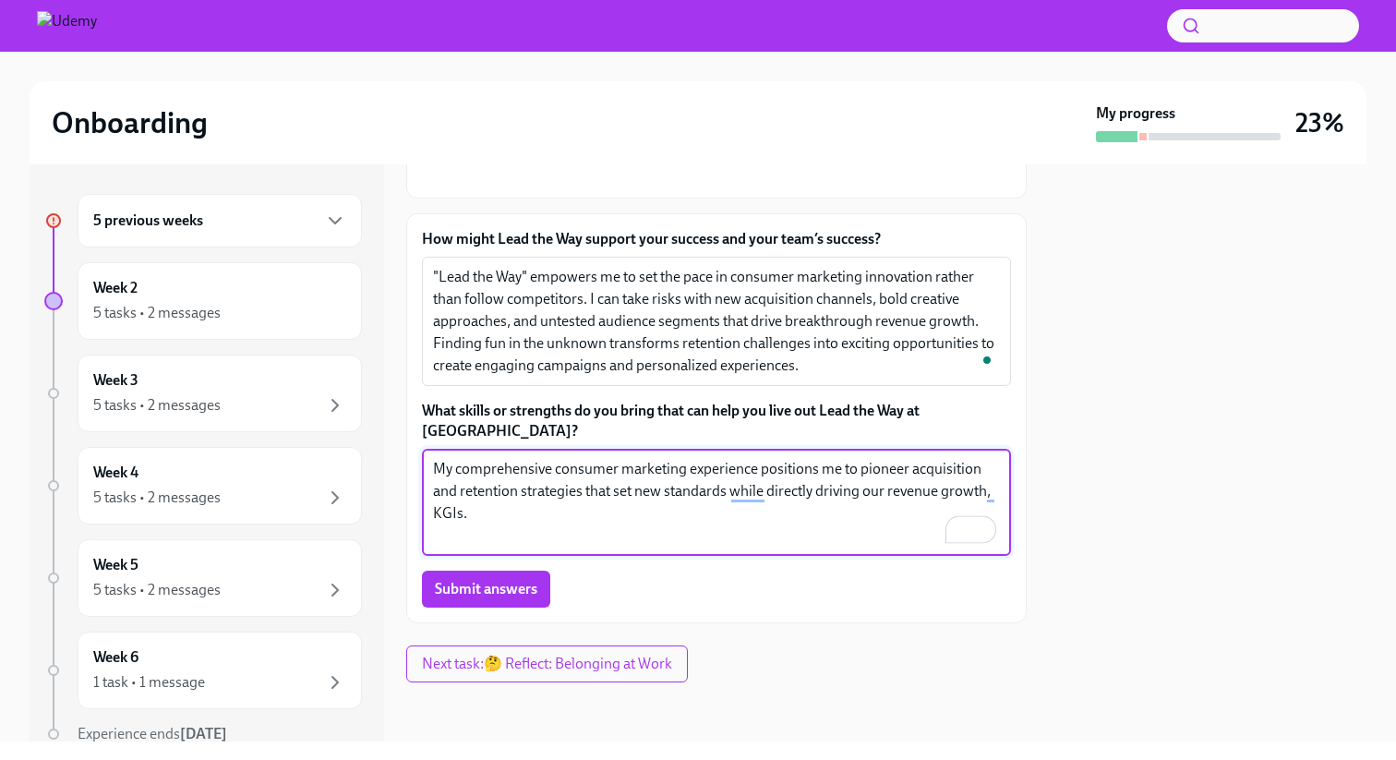
type textarea "My comprehensive consumer marketing experience positions me to pioneer acquisit…"
click at [799, 584] on div "Submit answers" at bounding box center [716, 589] width 589 height 37
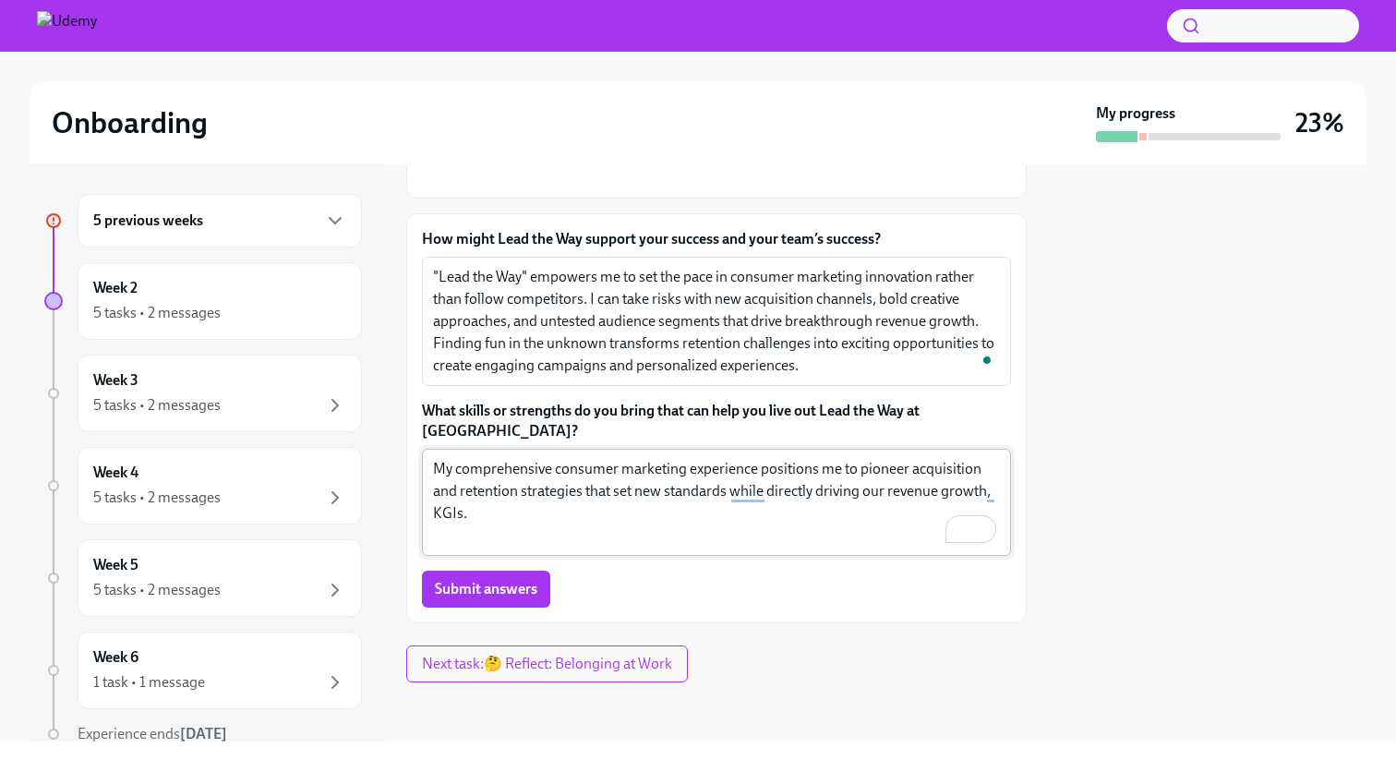
click at [750, 515] on textarea "My comprehensive consumer marketing experience positions me to pioneer acquisit…" at bounding box center [716, 502] width 567 height 89
click at [717, 576] on div "Submit answers" at bounding box center [716, 589] width 589 height 37
click at [514, 595] on span "Submit answers" at bounding box center [486, 589] width 103 height 18
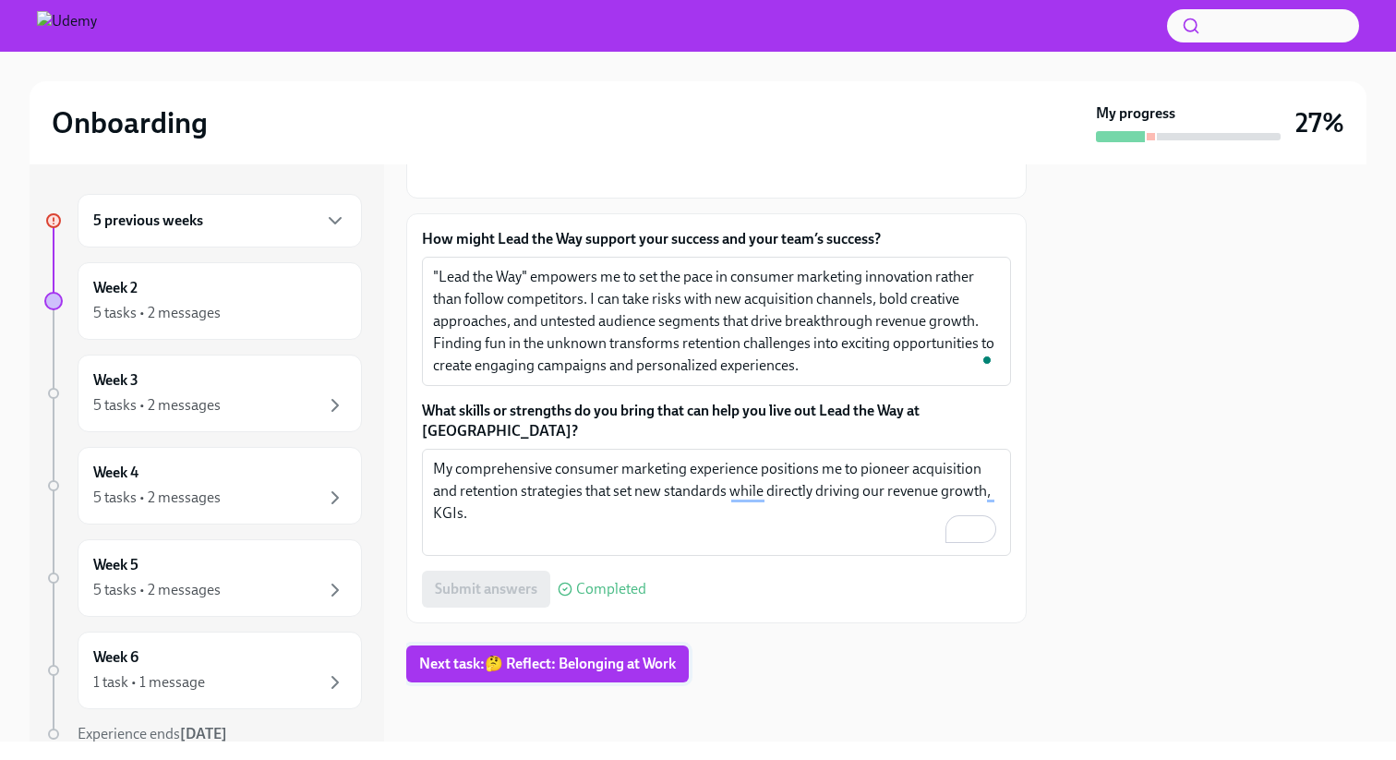
click at [532, 646] on button "Next task : 🤔 Reflect: Belonging at Work" at bounding box center [547, 664] width 283 height 37
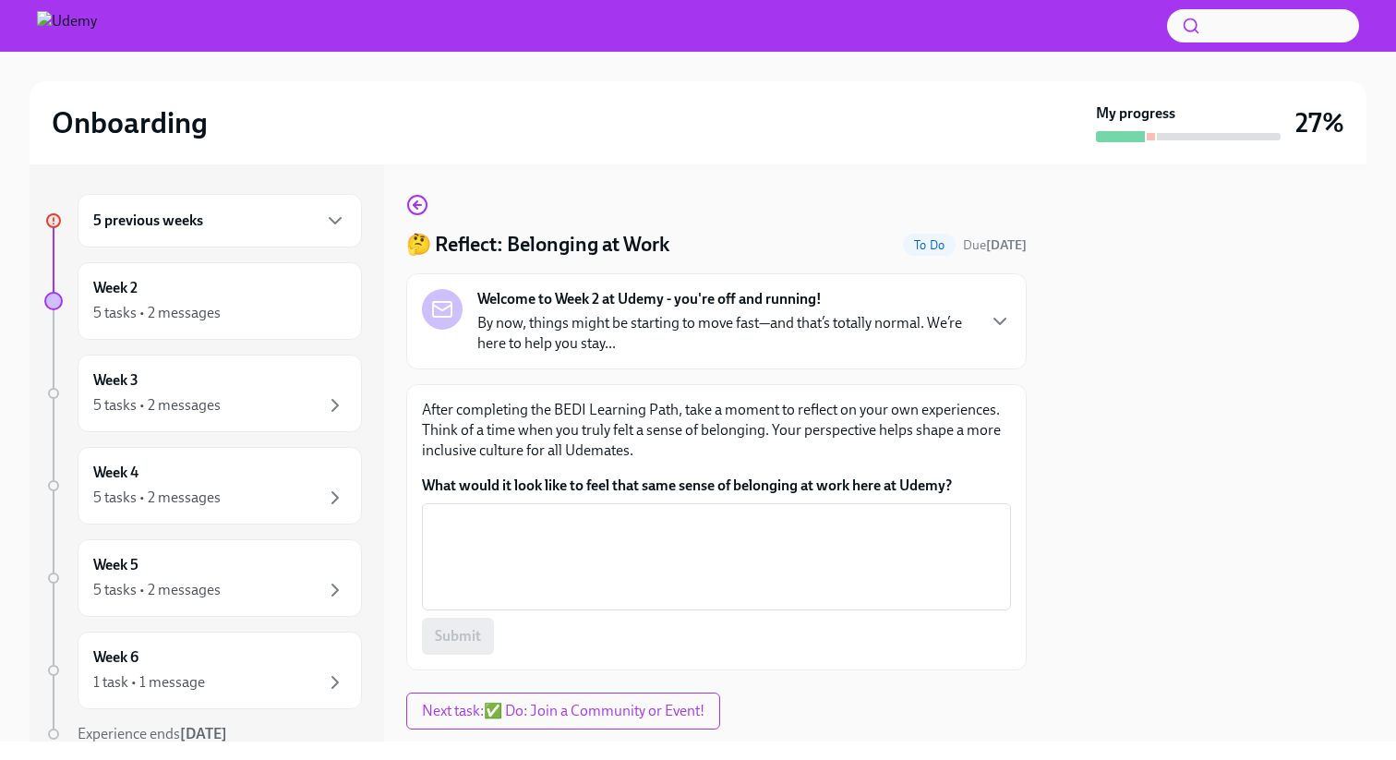
scroll to position [47, 0]
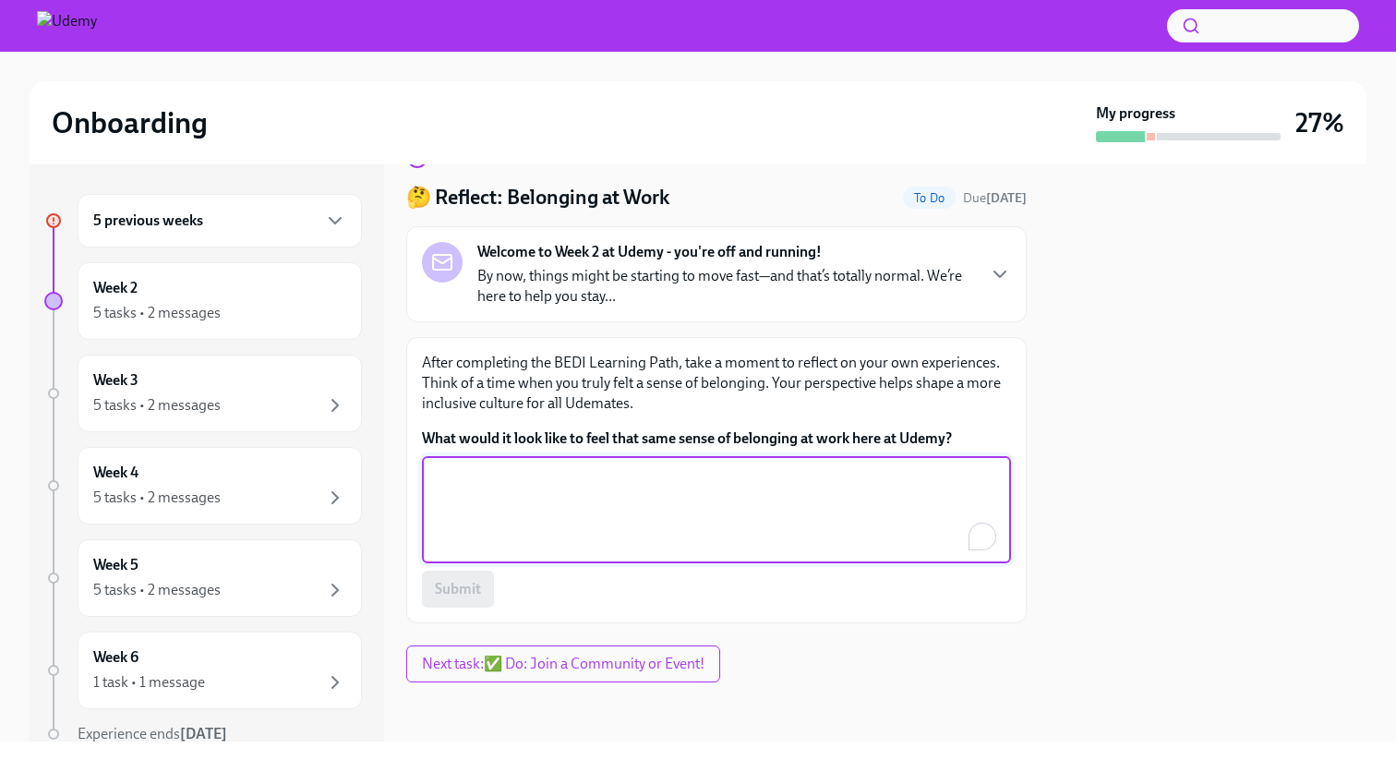
click at [647, 505] on textarea "What would it look like to feel that same sense of belonging at work here at Ud…" at bounding box center [716, 509] width 567 height 89
click at [610, 405] on p "After completing the BEDI Learning Path, take a moment to reflect on your own e…" at bounding box center [716, 383] width 589 height 61
